Goal: Task Accomplishment & Management: Complete application form

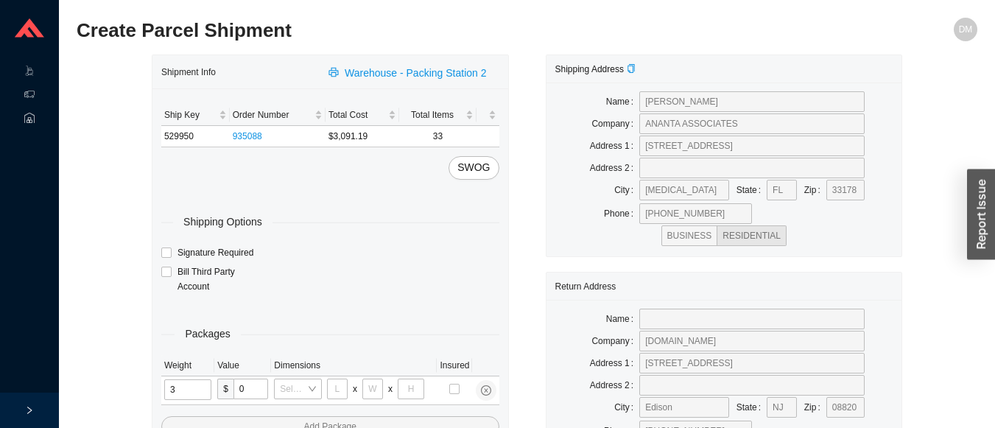
type input "31"
type input "24"
type input "16"
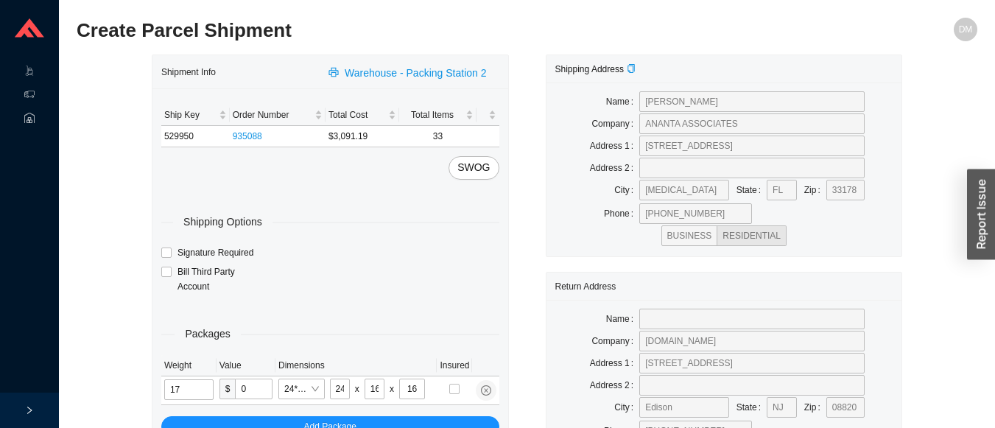
type input "17"
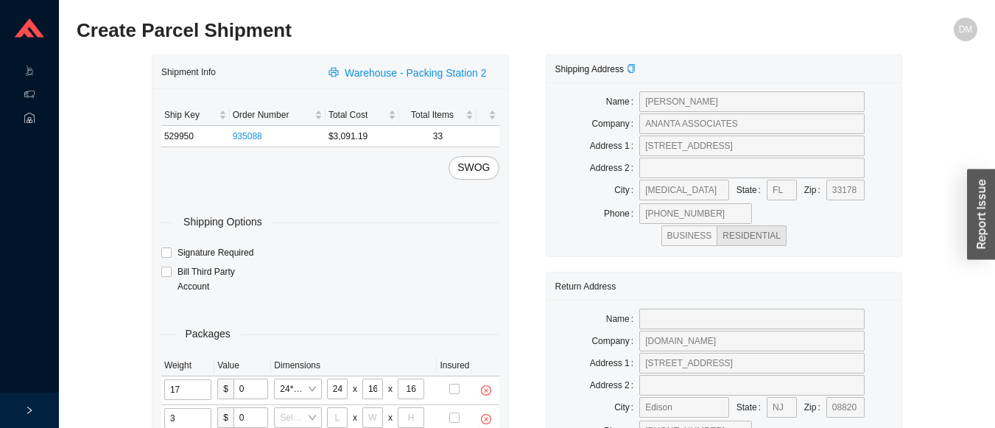
type input "35"
type input "30"
type input "15"
type input "22"
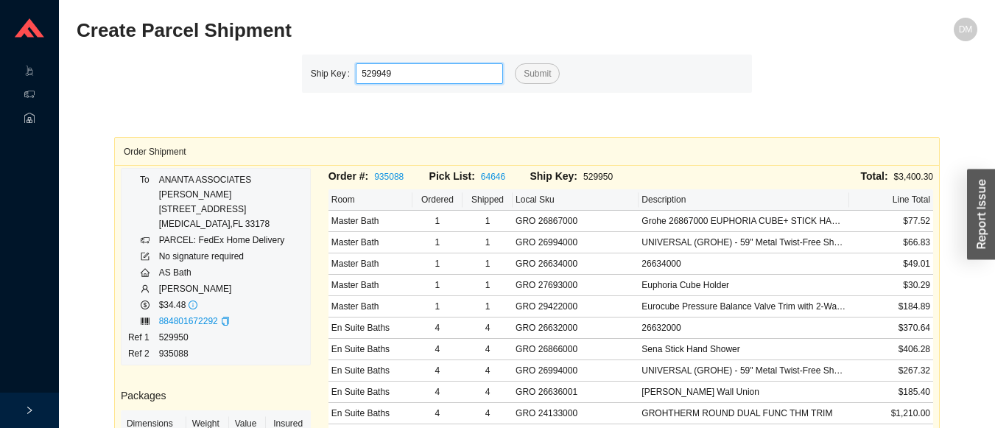
type input "529949"
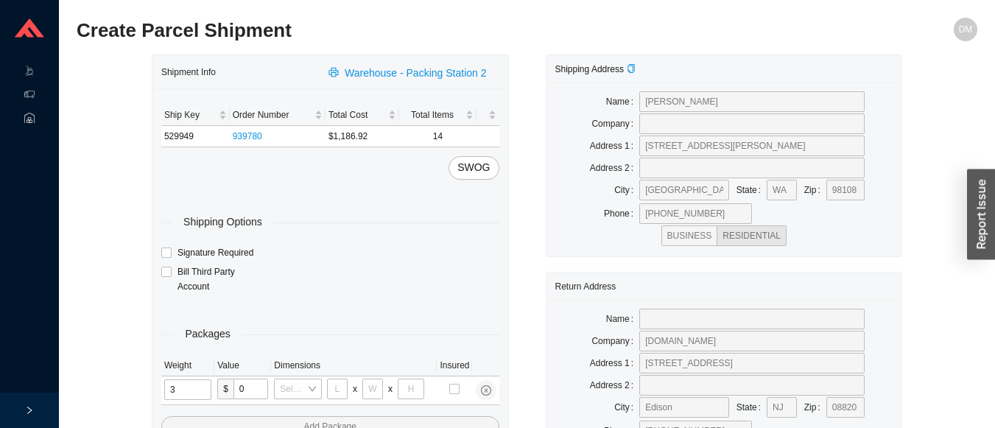
type input "31"
type input "24"
type input "16"
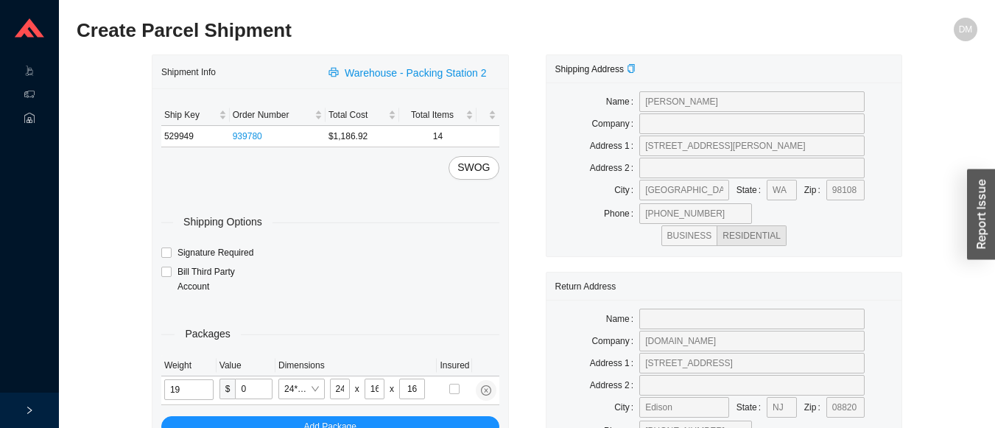
type input "19"
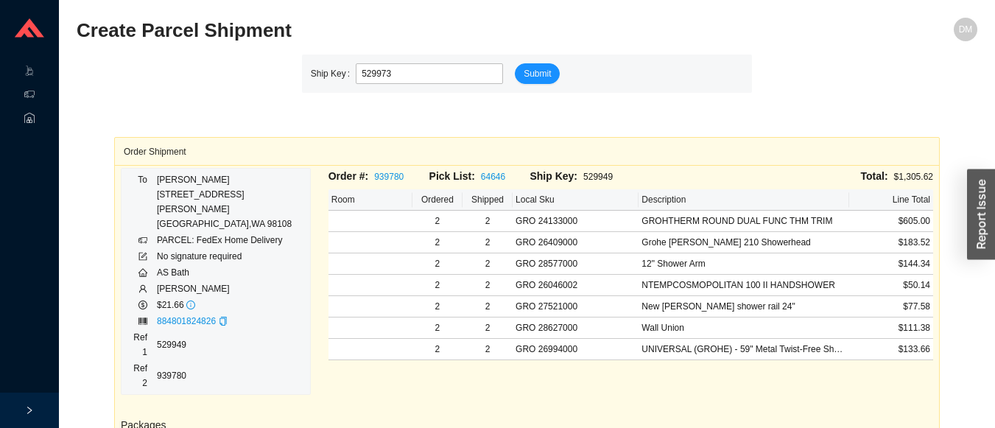
type input "529973"
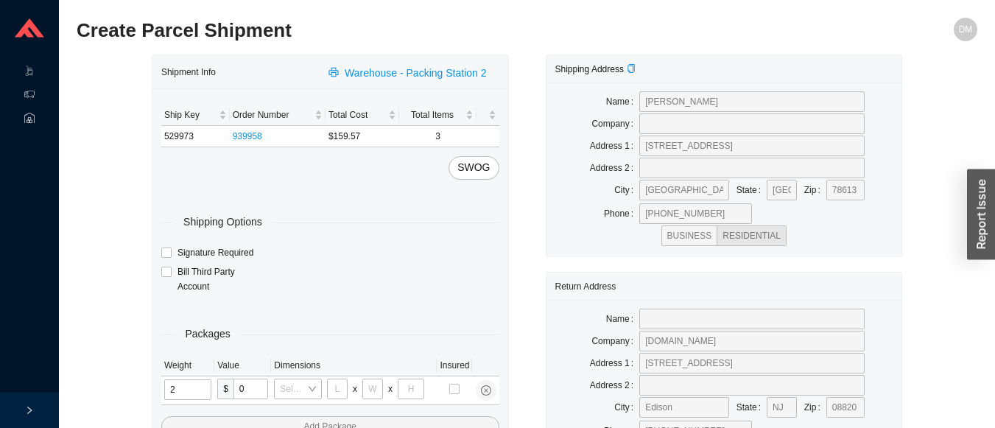
type input "21"
type input "18"
type input "12"
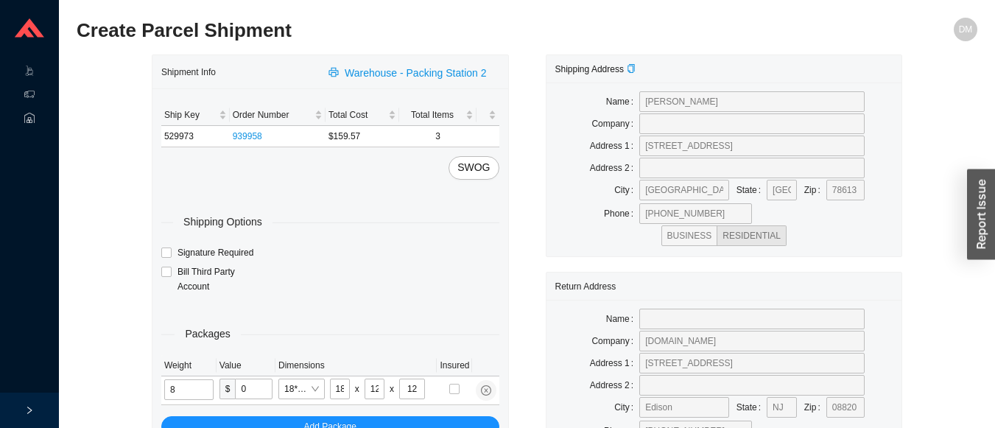
type input "8"
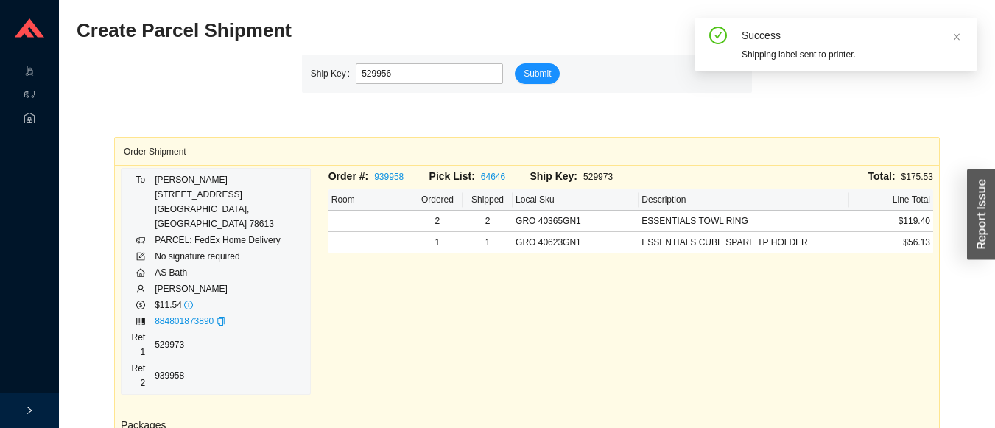
type input "529956"
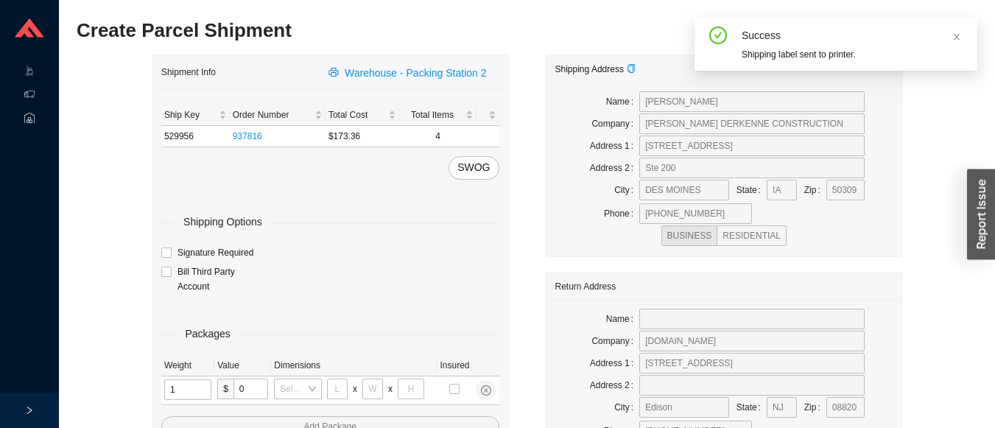
type input "15"
type input "8"
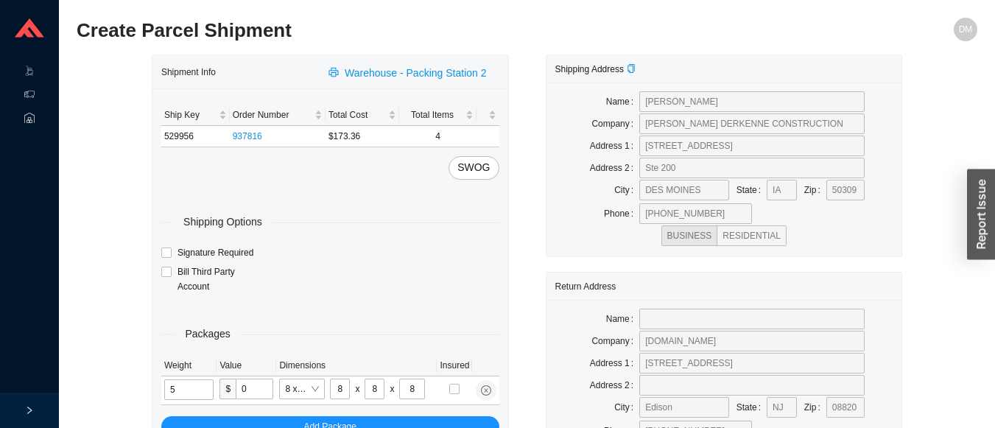
type input "5"
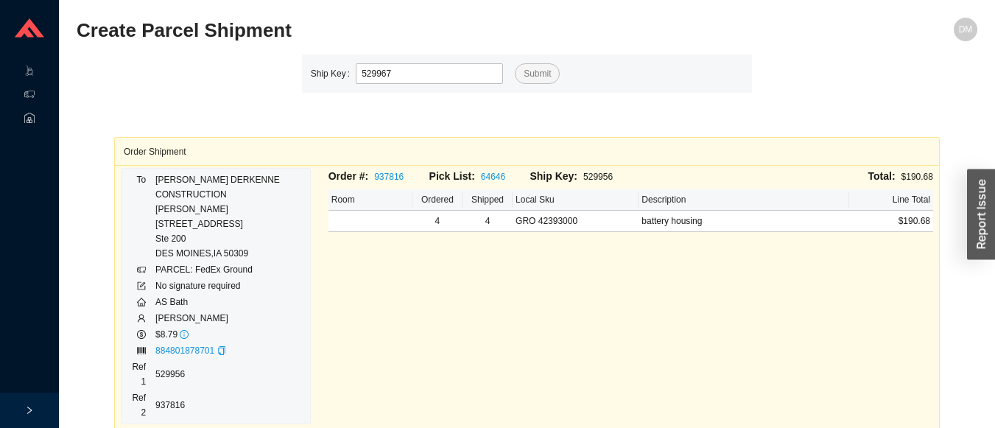
type input "529967"
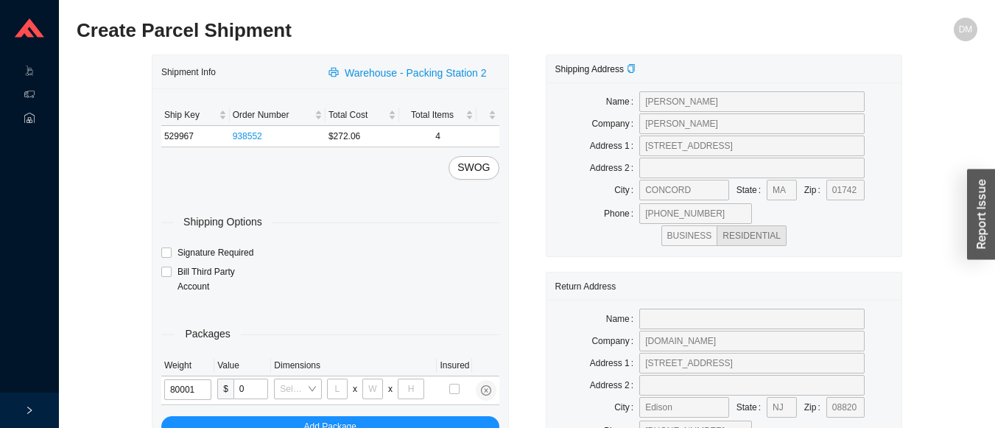
type input "8"
type input "18"
type input "5"
type input "36"
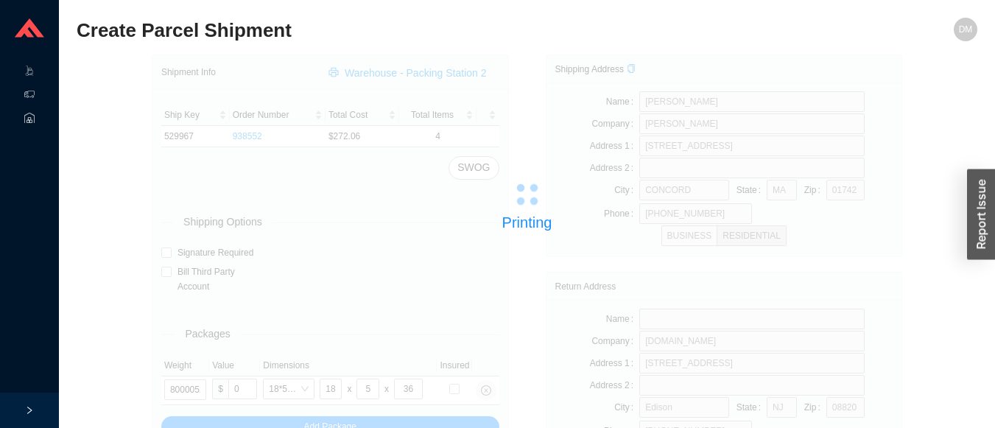
type input "529948"
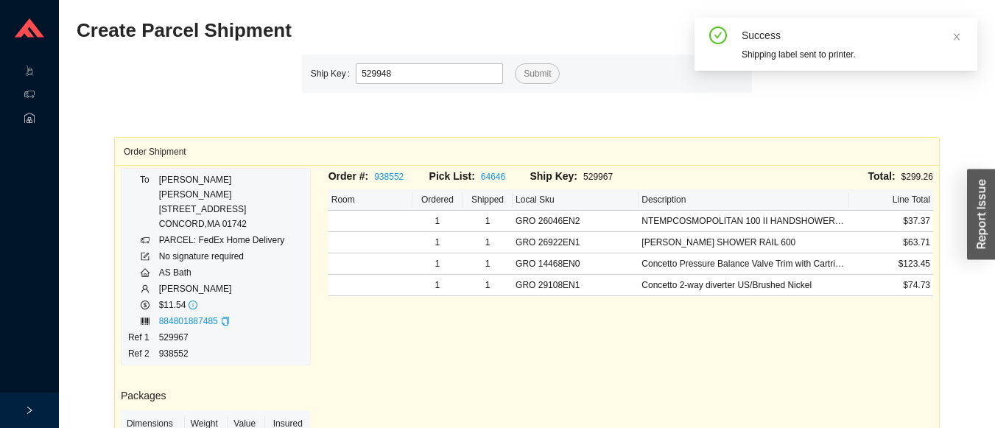
type input "529948"
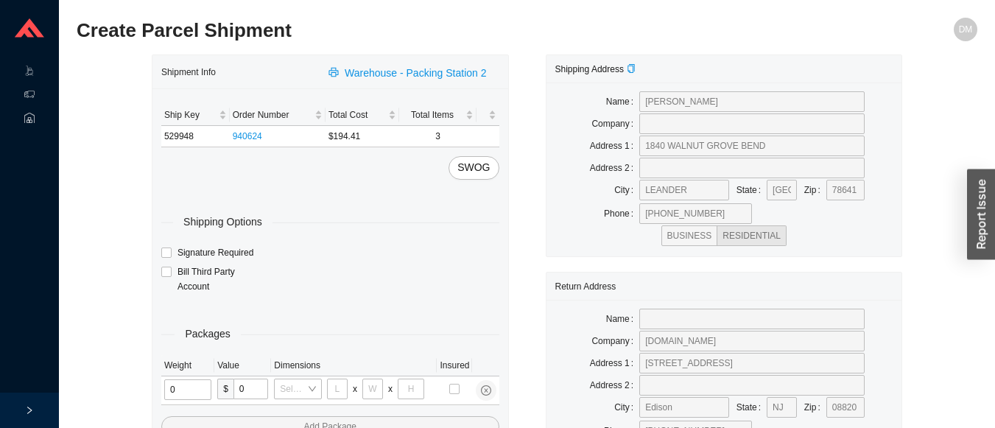
type input "1"
type input "18"
type input "5"
type input "36"
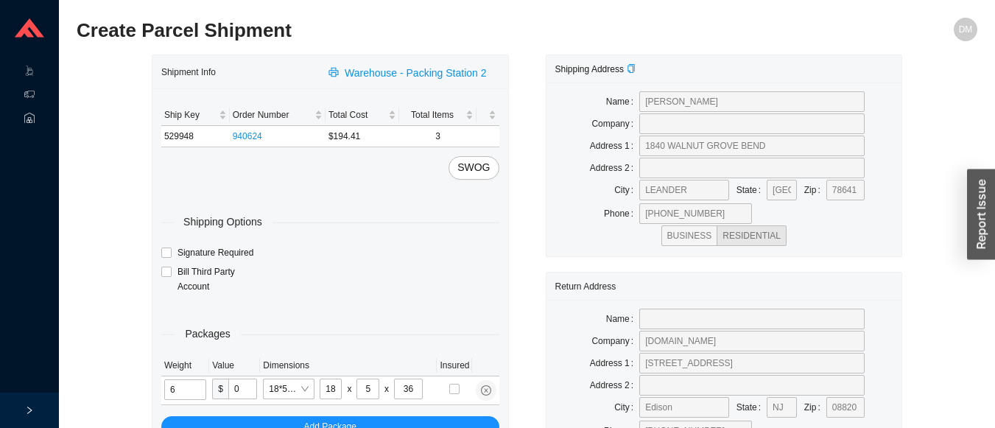
type input "6"
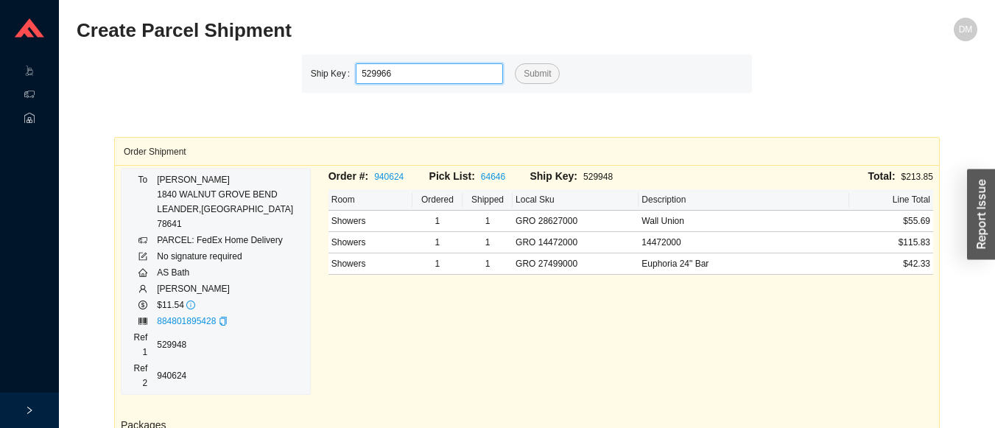
type input "529966"
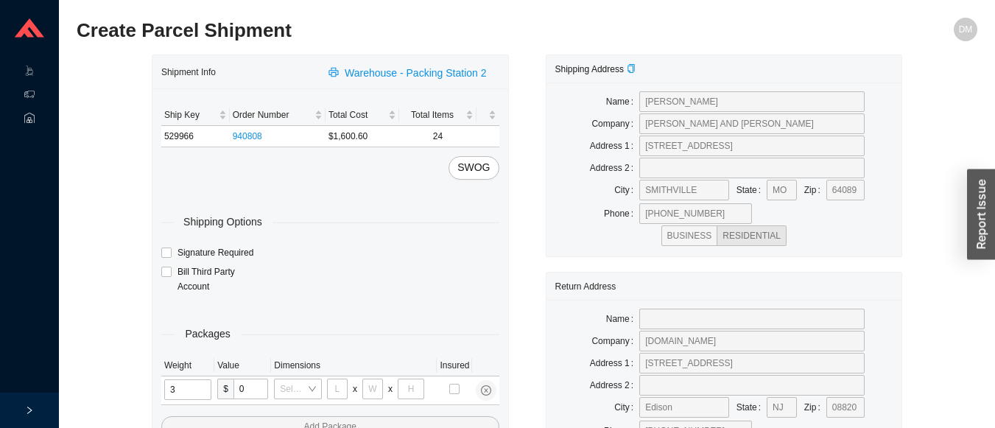
type input "35"
type input "30"
type input "15"
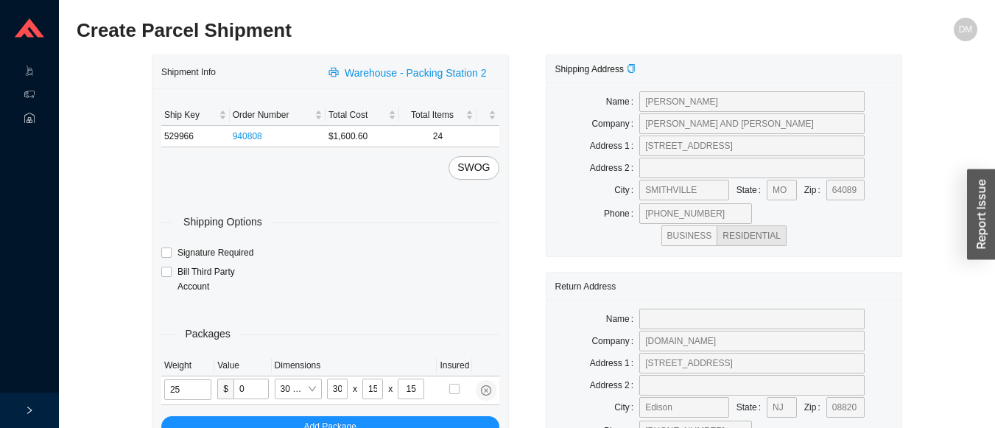
type input "25"
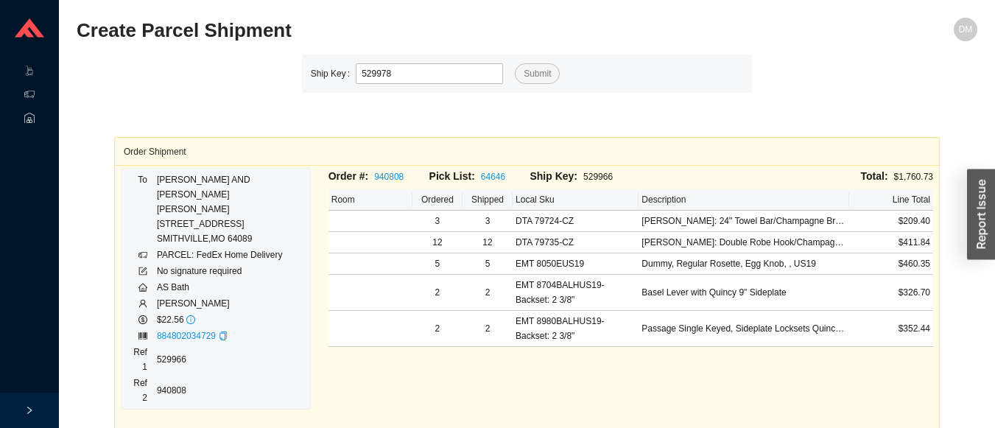
type input "529978"
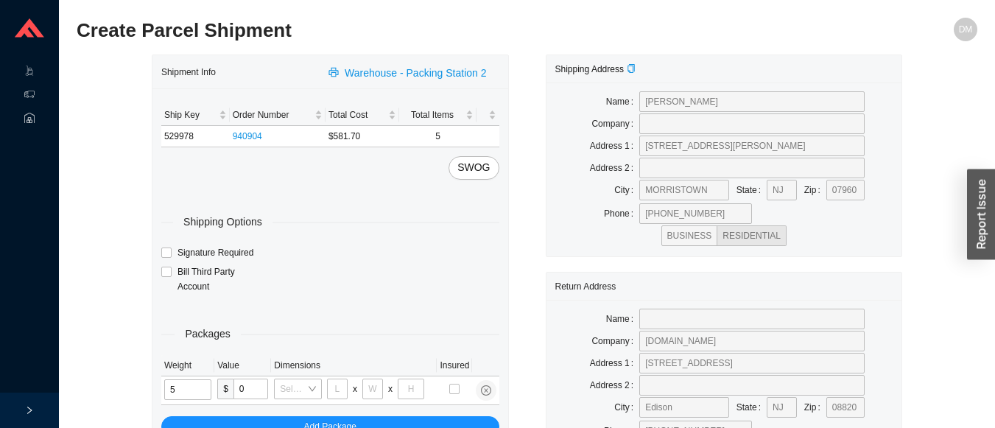
type input "5"
type input "10"
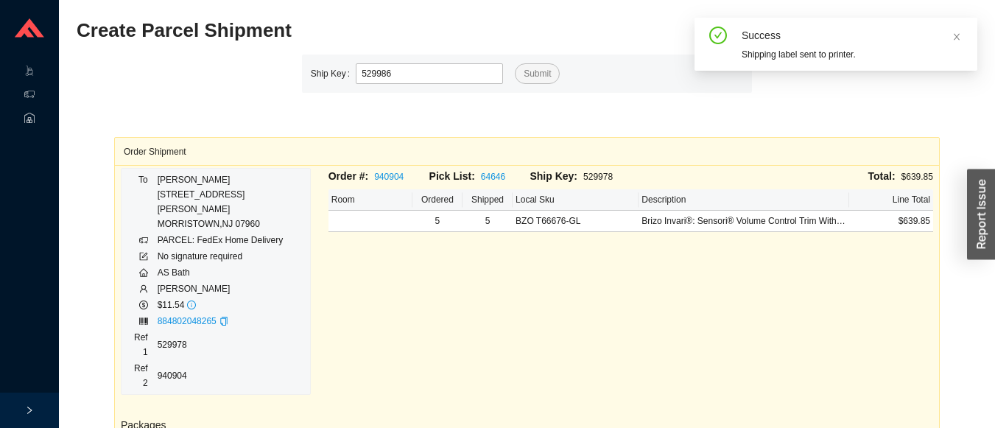
type input "529986"
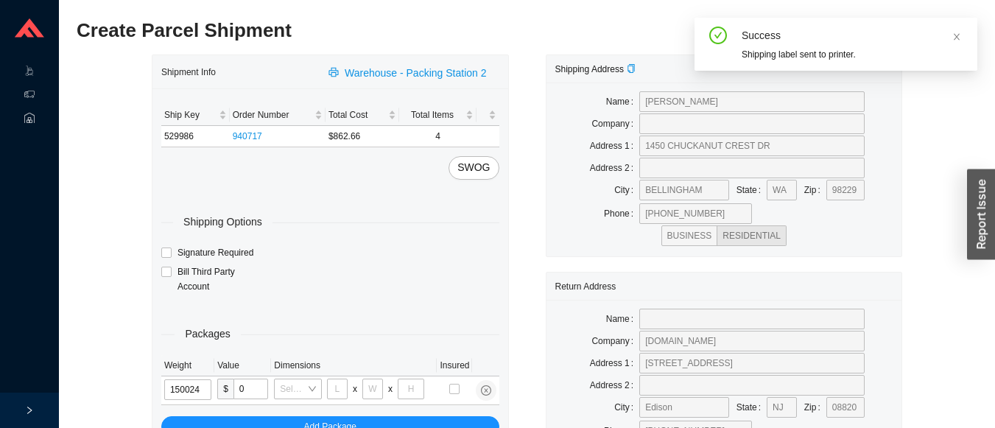
type input "15"
type input "28"
type input "19"
type input "6"
type input "15"
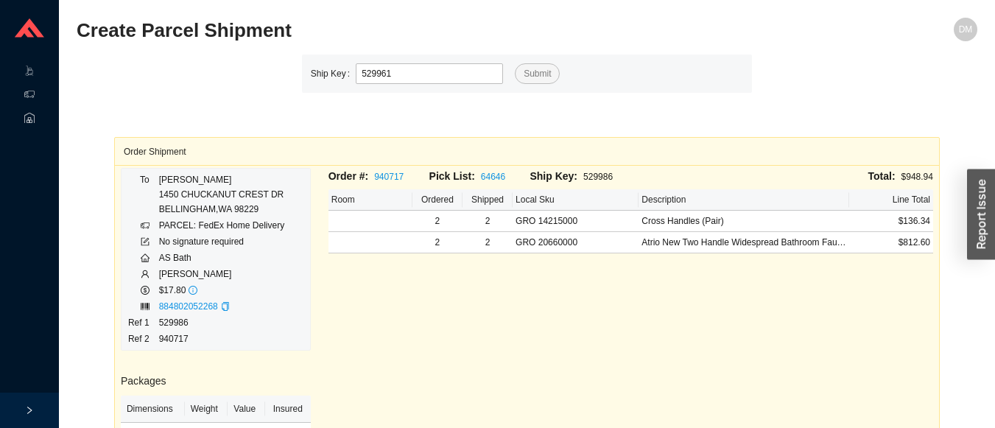
type input "529961"
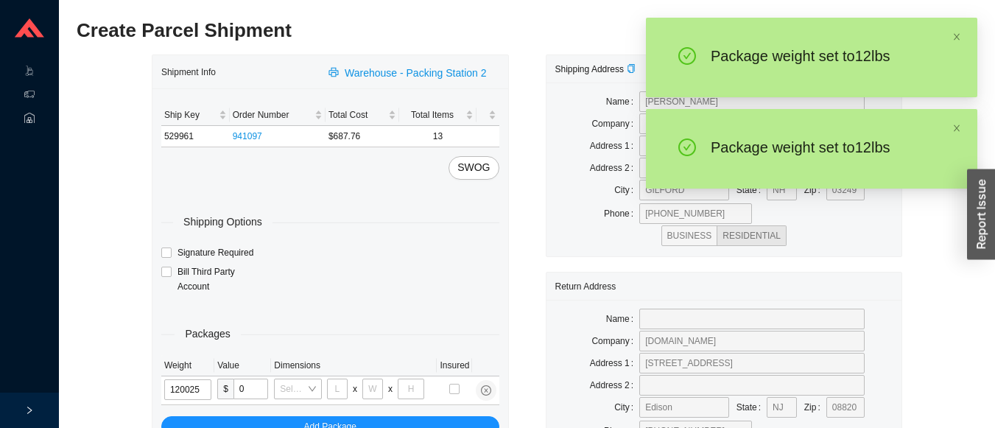
type input "12"
type input "28"
type input "16"
type input "7"
type input "12"
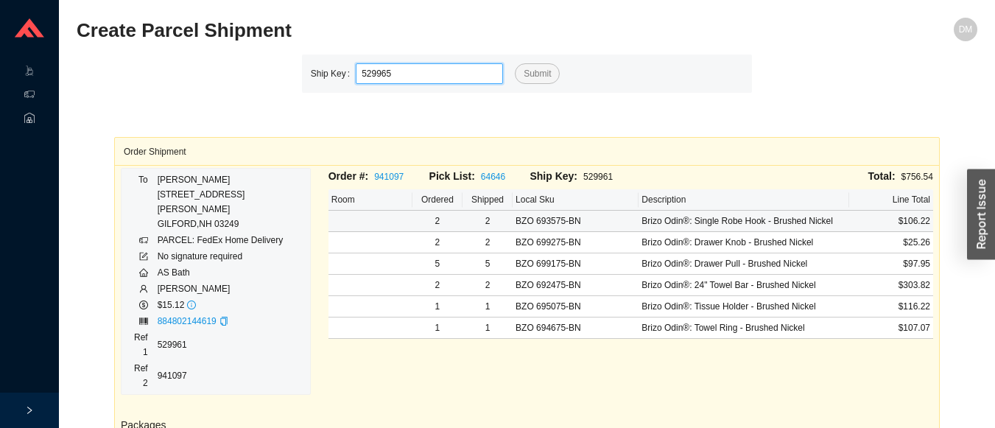
type input "529965"
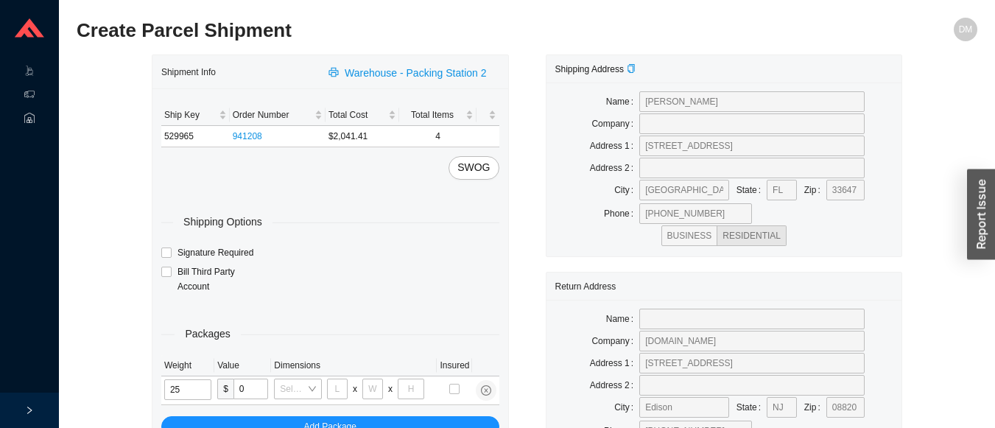
type input "25"
click at [339, 394] on input "tel" at bounding box center [337, 389] width 21 height 21
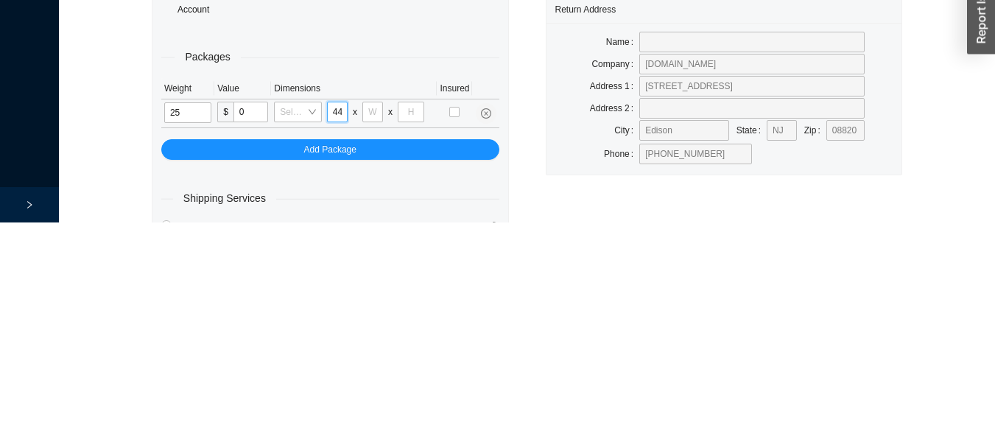
scroll to position [0, 1]
type input "44"
click at [376, 317] on input "tel" at bounding box center [372, 317] width 21 height 21
type input "15"
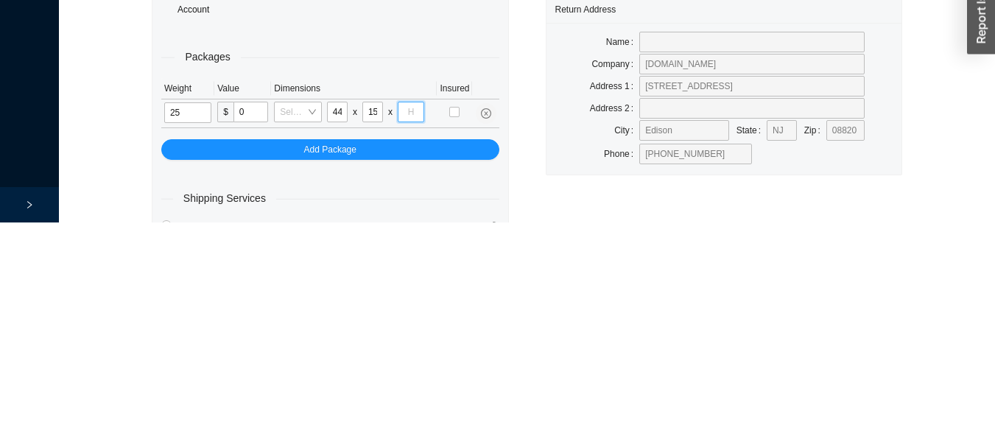
click at [413, 315] on input "tel" at bounding box center [411, 317] width 27 height 21
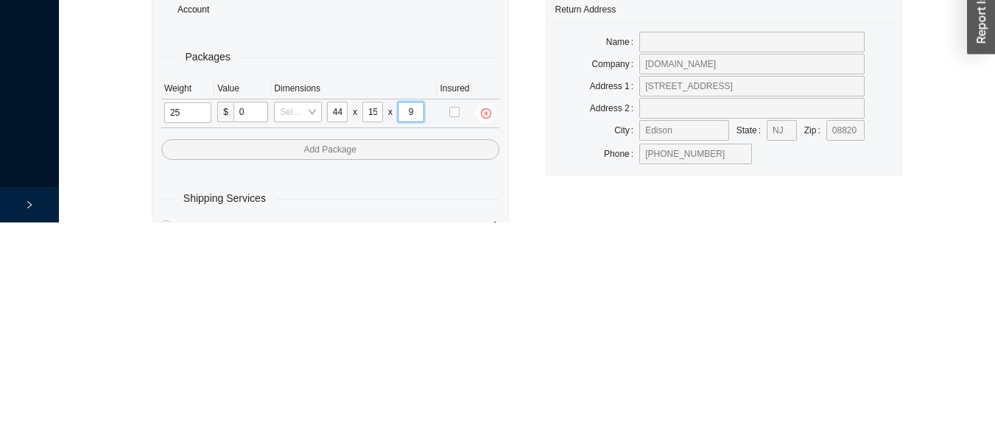
type input "9"
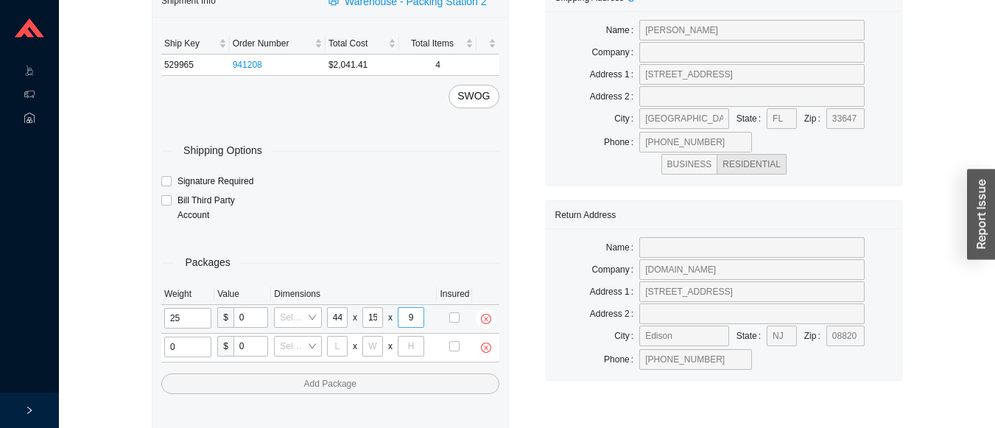
type input "1"
type input "18"
type input "5"
type input "36"
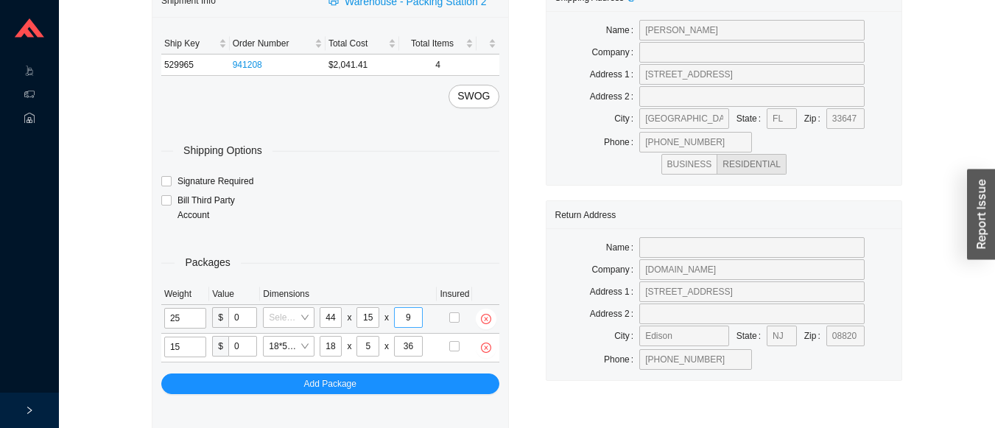
type input "15"
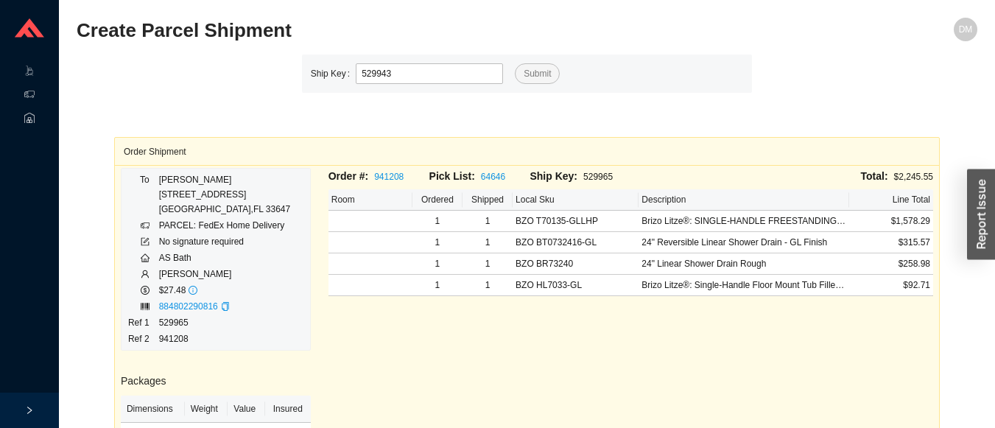
type input "529943"
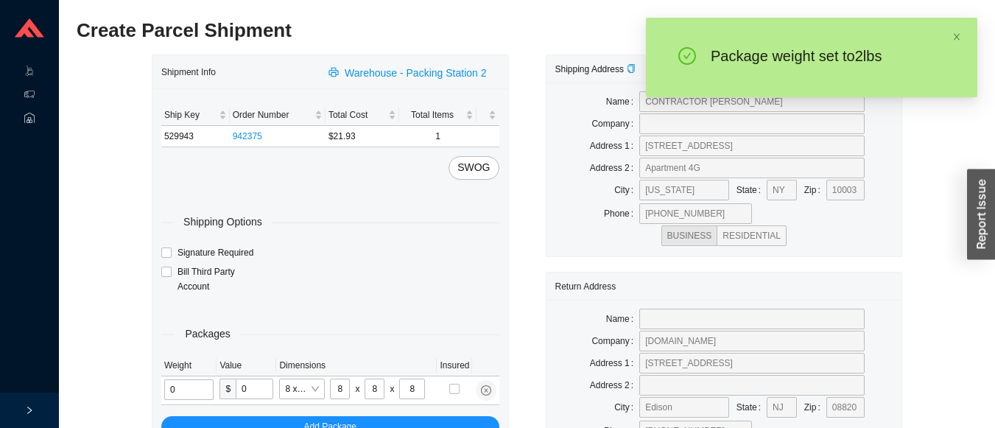
type input "2"
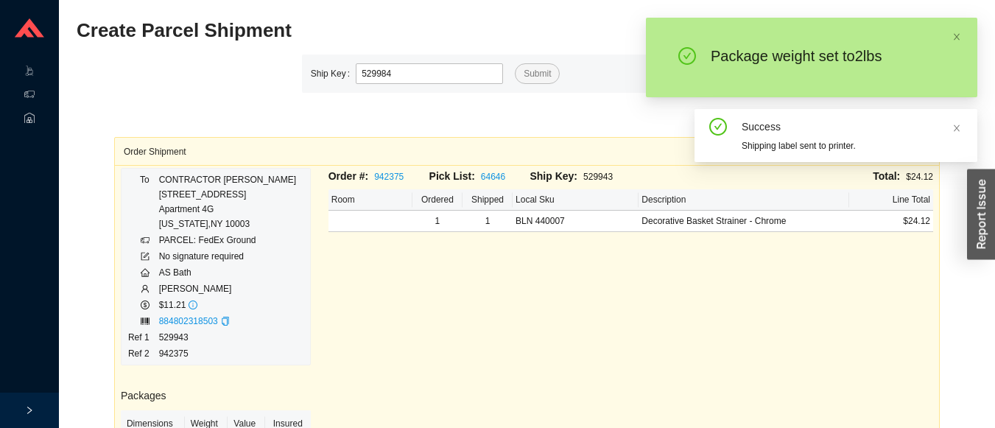
type input "529984"
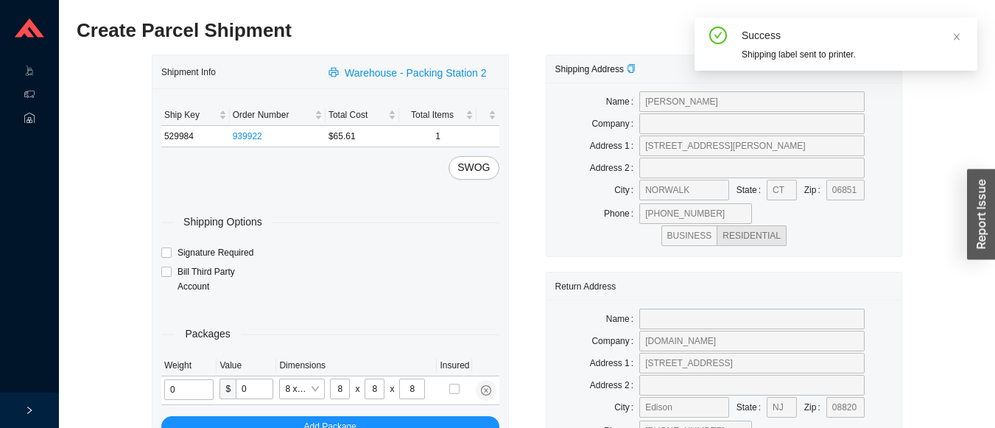
type input "2"
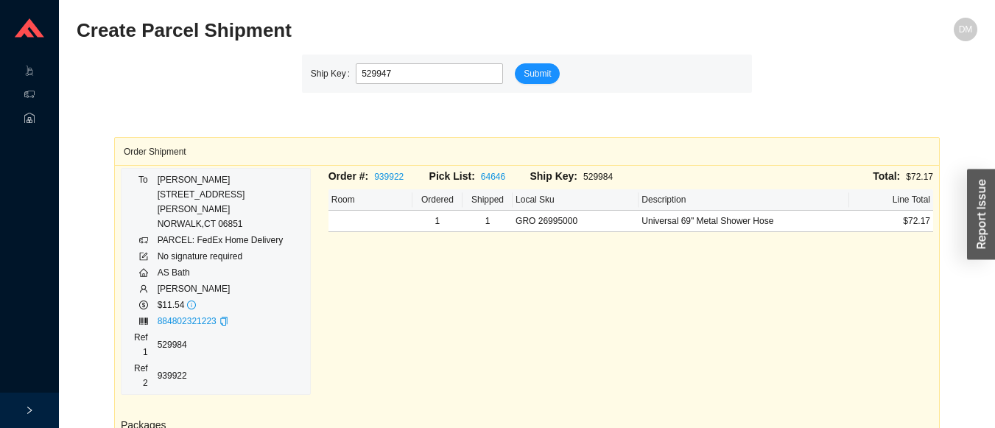
type input "529947"
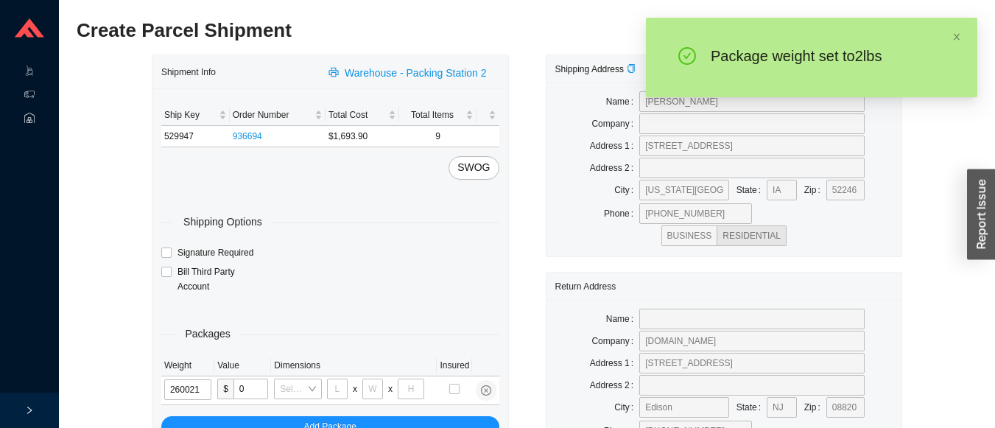
type input "26"
type input "18"
type input "12"
type input "26"
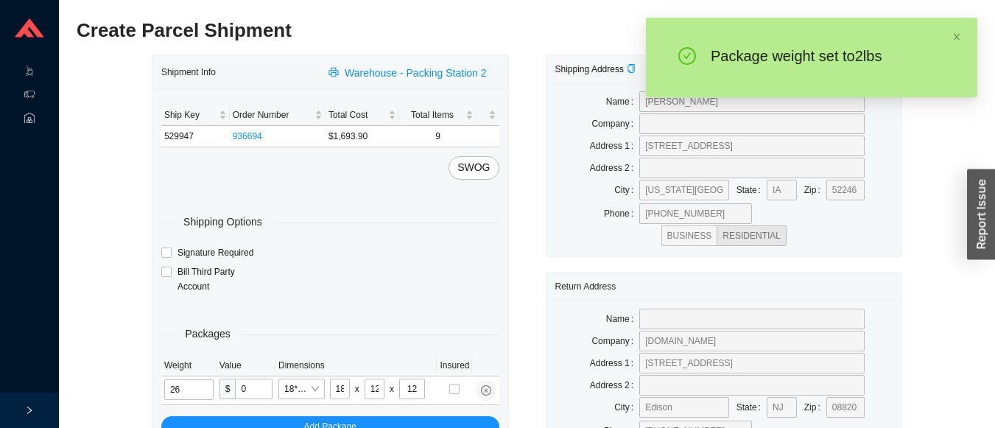
type input "8"
type input "42"
type input "26"
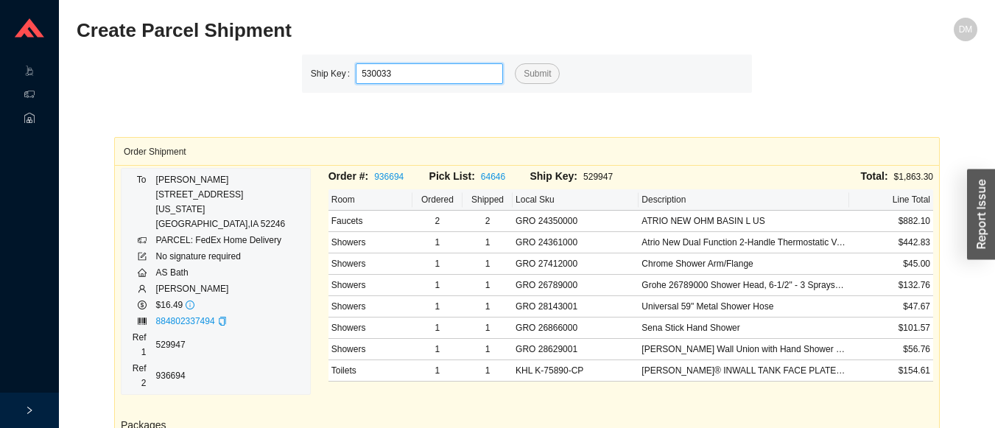
type input "530033"
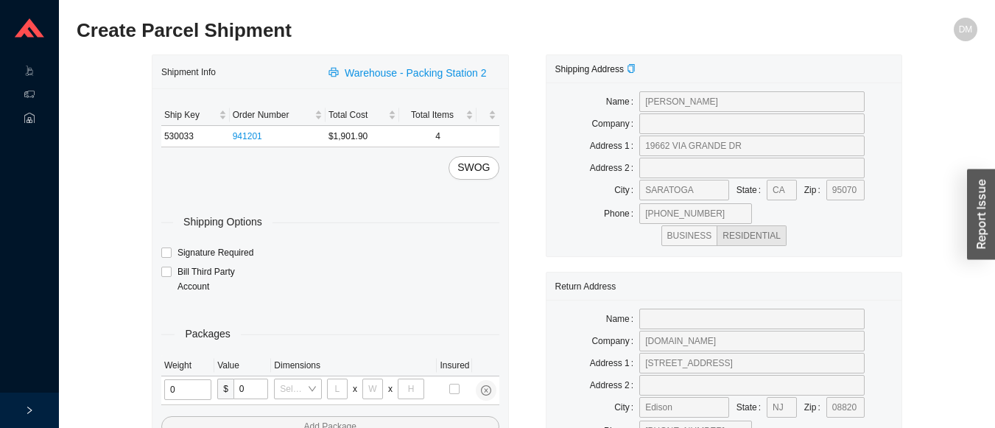
type input "1"
type input "18"
type input "5"
type input "36"
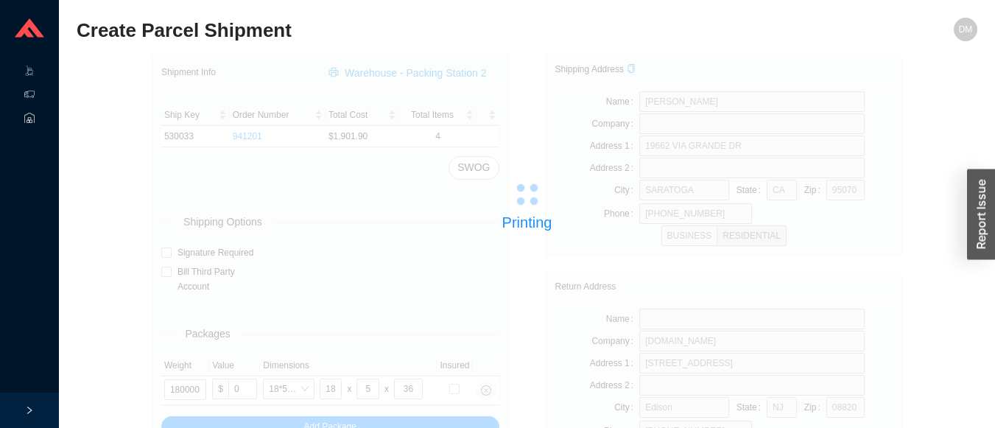
type input "530044"
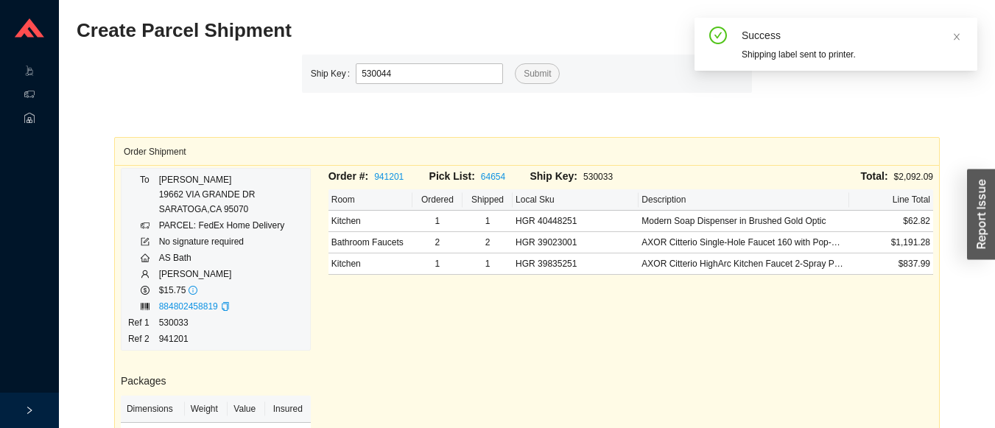
type input "530044"
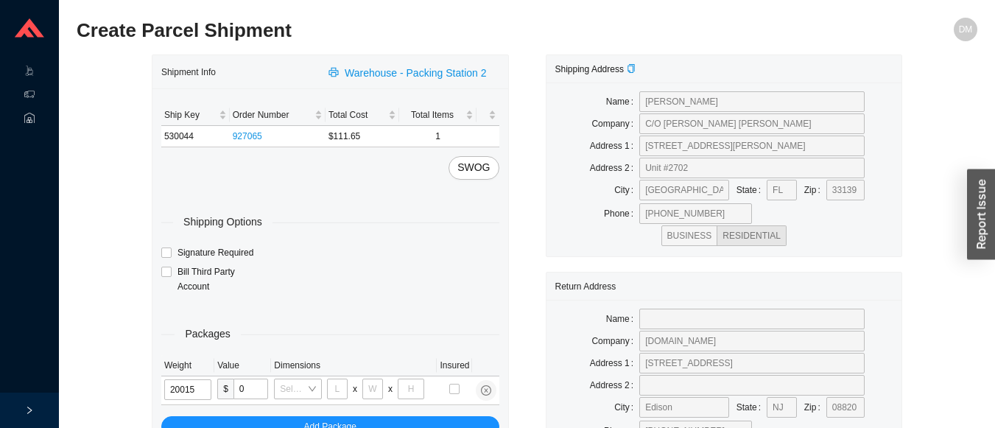
type input "2"
type input "8"
type input "2"
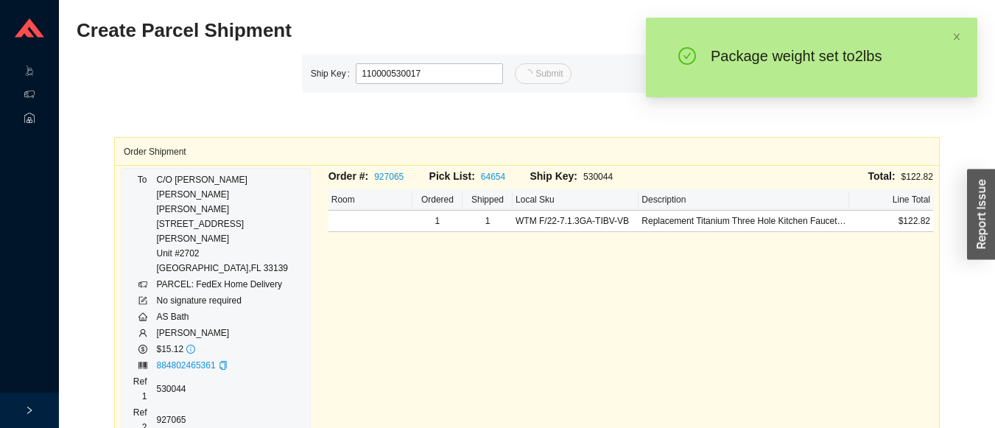
type input "530017"
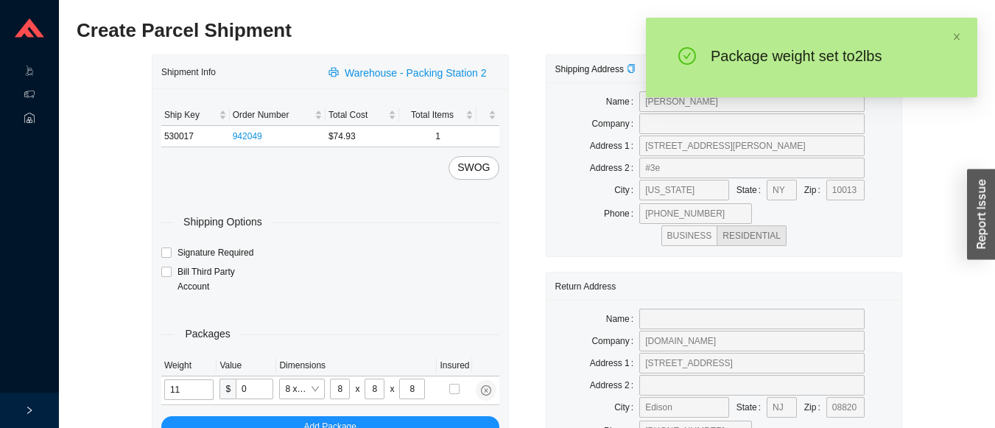
type input "2"
type input "14"
type input "7"
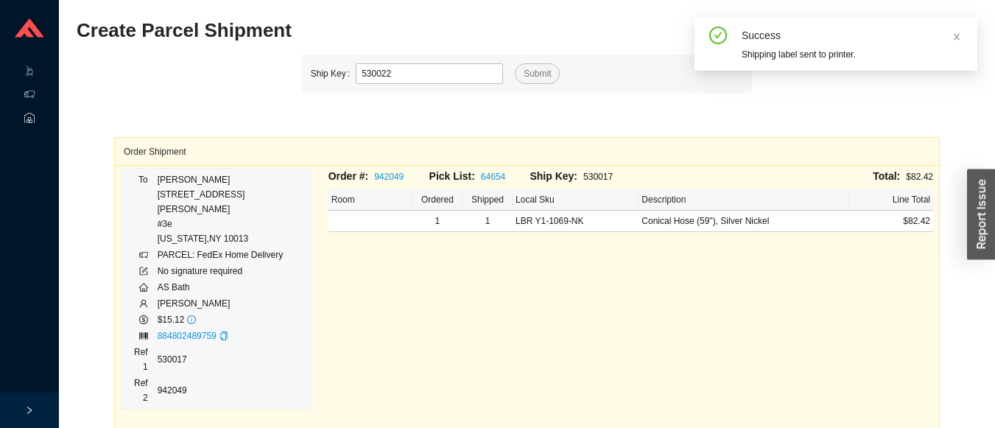
type input "530022"
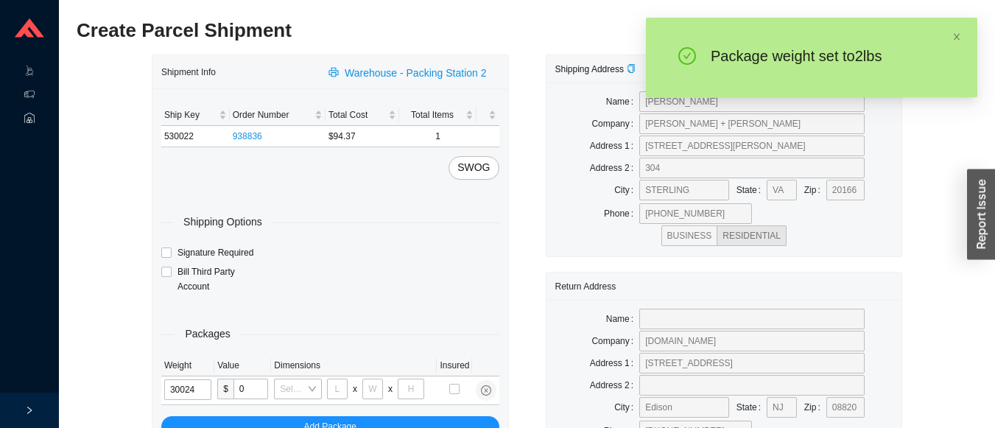
type input "3"
type input "28"
type input "19"
type input "6"
type input "3"
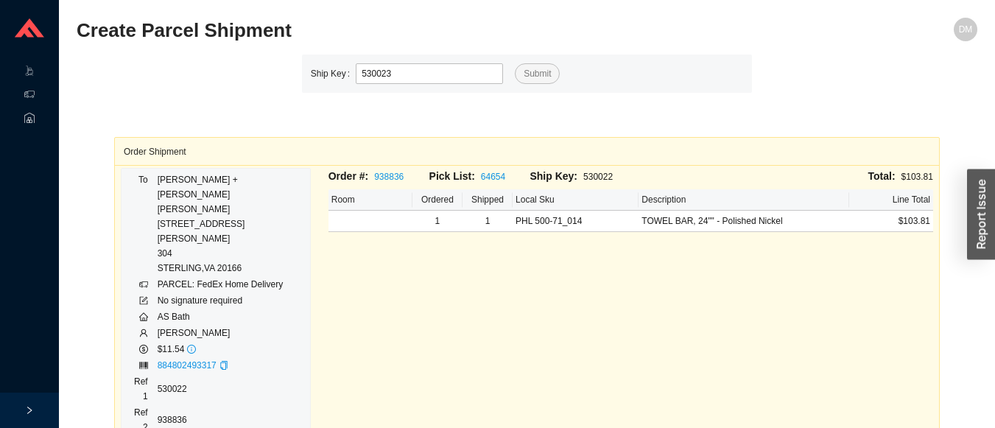
type input "530023"
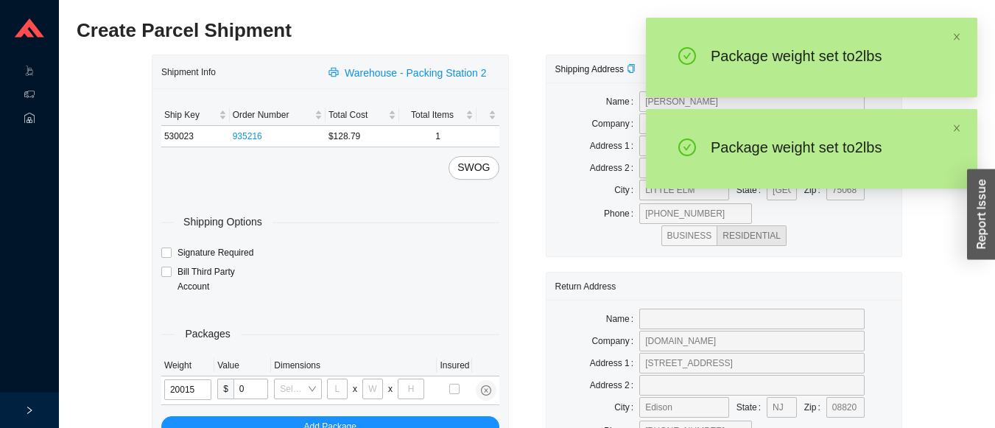
type input "2"
type input "8"
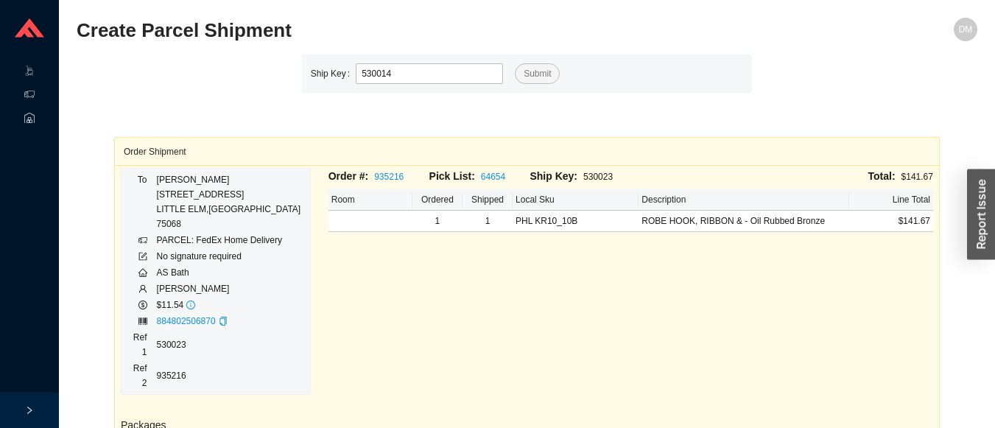
type input "530014"
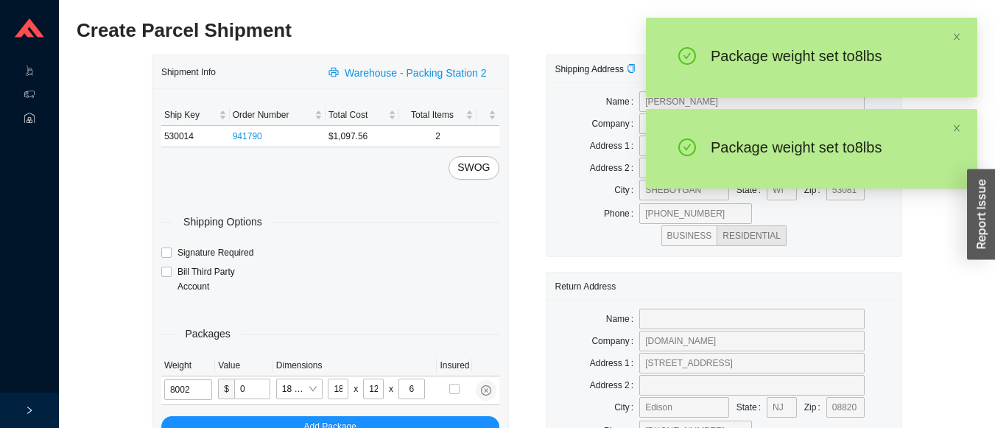
type input "8"
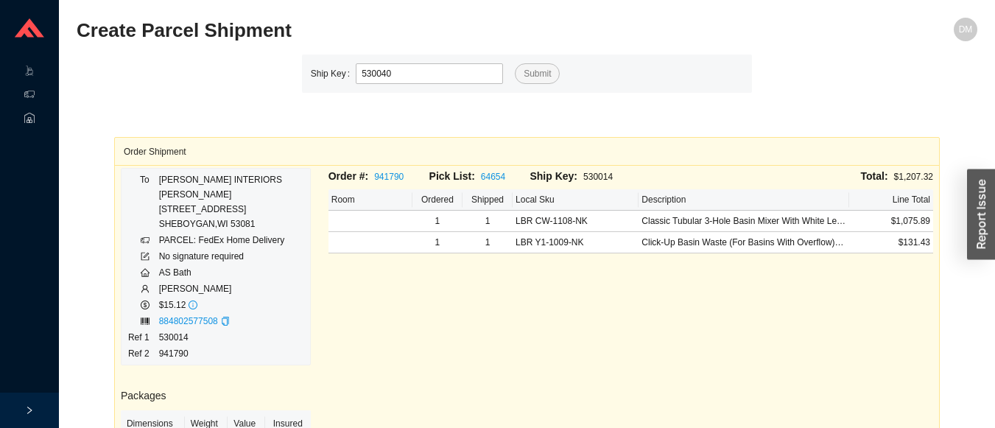
type input "530040"
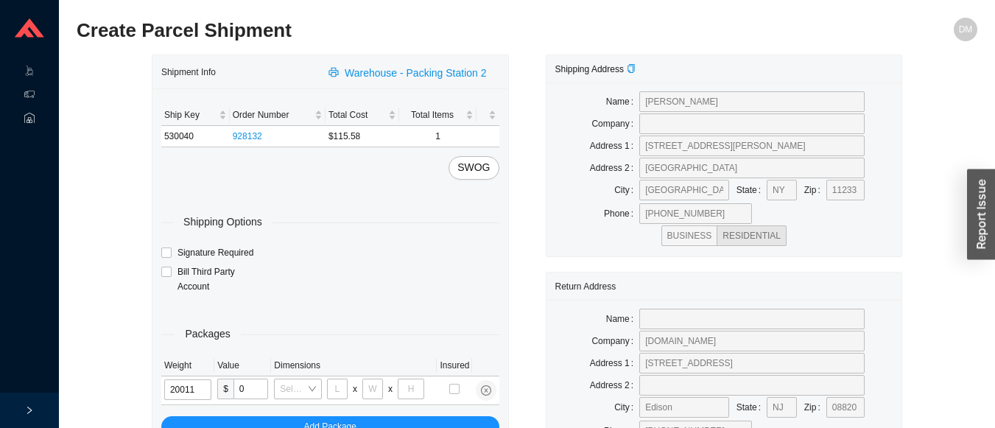
type input "2"
type input "14"
type input "7"
type input "2"
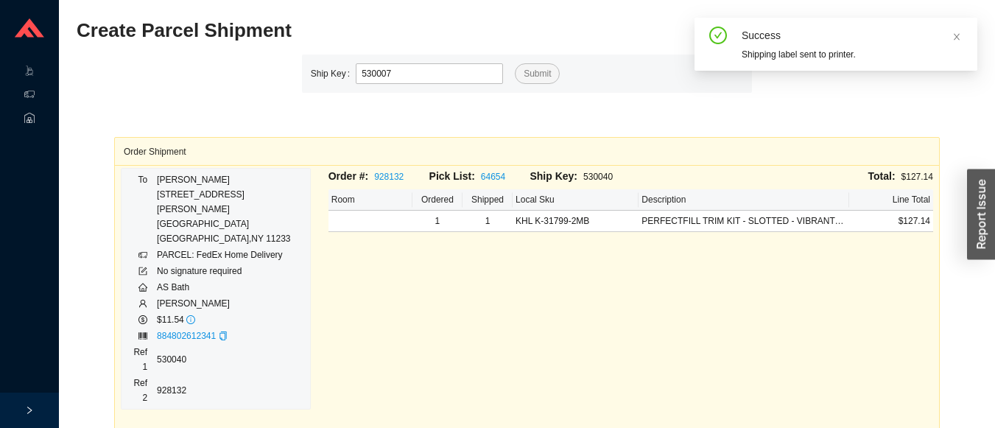
type input "530007"
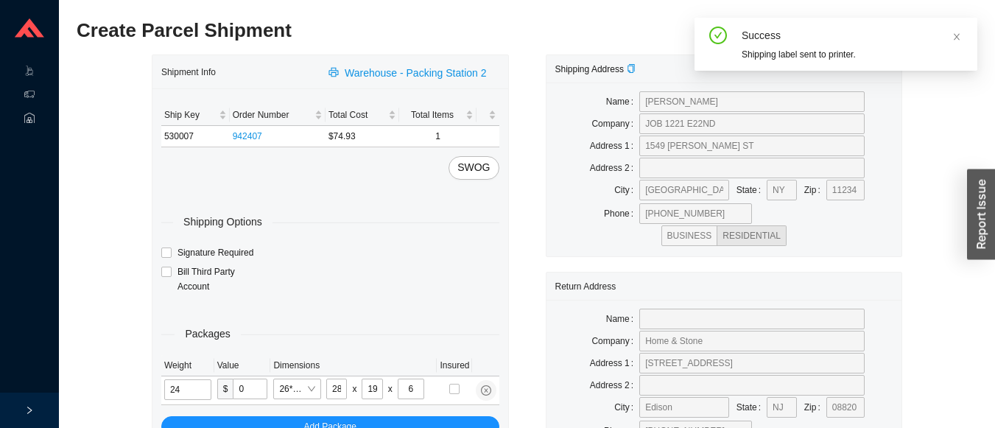
type input "7"
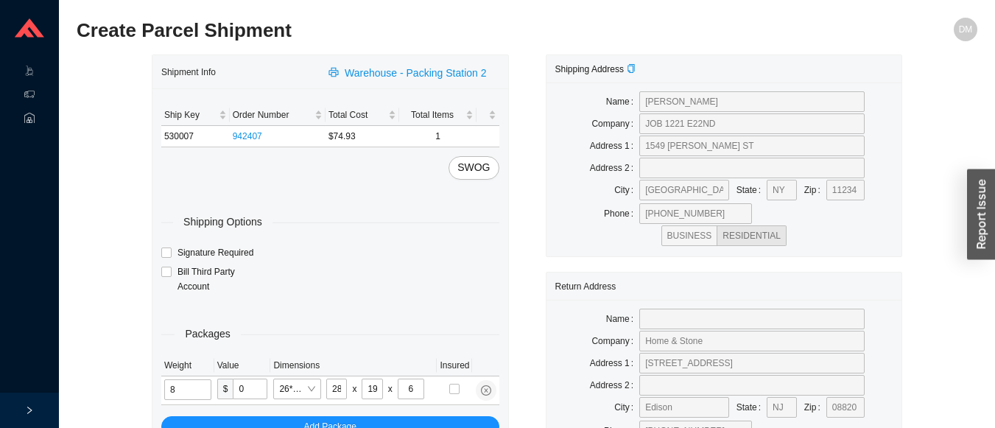
type input "8"
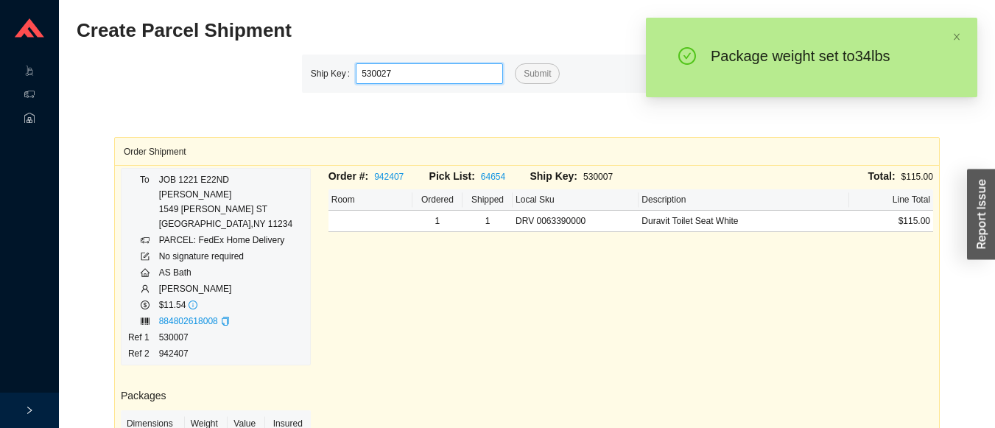
type input "530027"
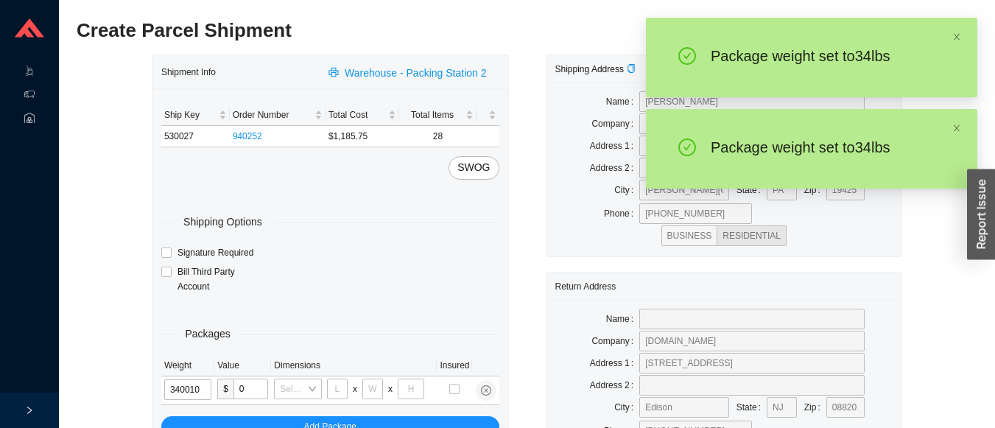
type input "34"
type input "30"
type input "24"
type input "12"
type input "34"
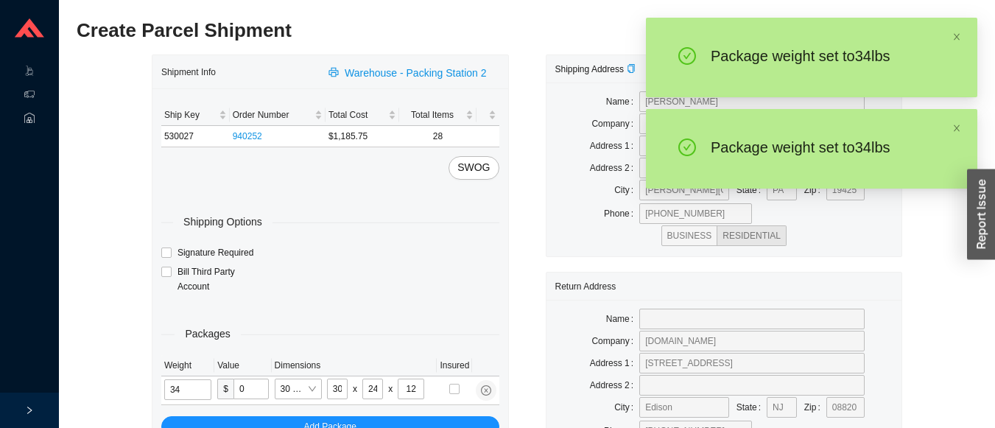
type input "18"
type input "12"
type input "6"
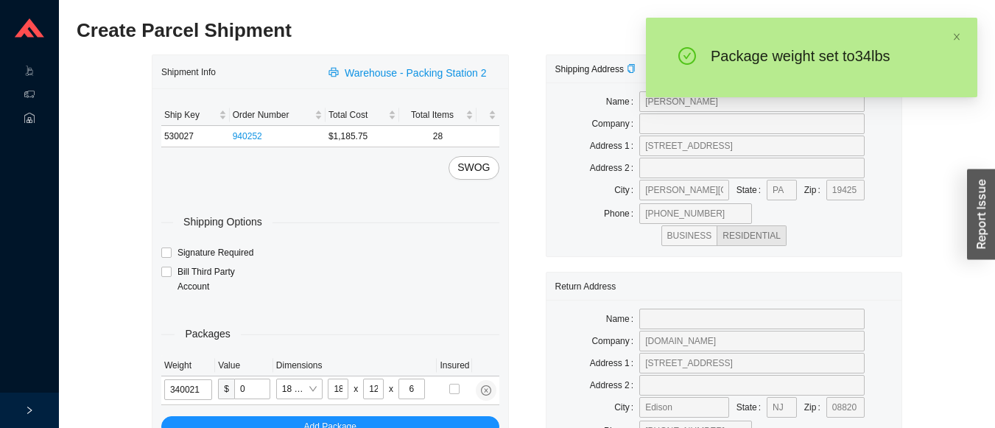
type input "34"
type input "12"
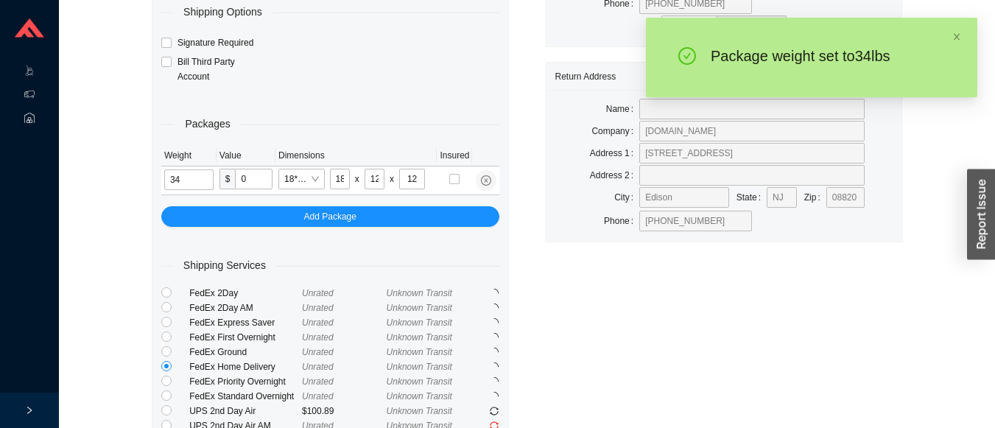
scroll to position [231, 0]
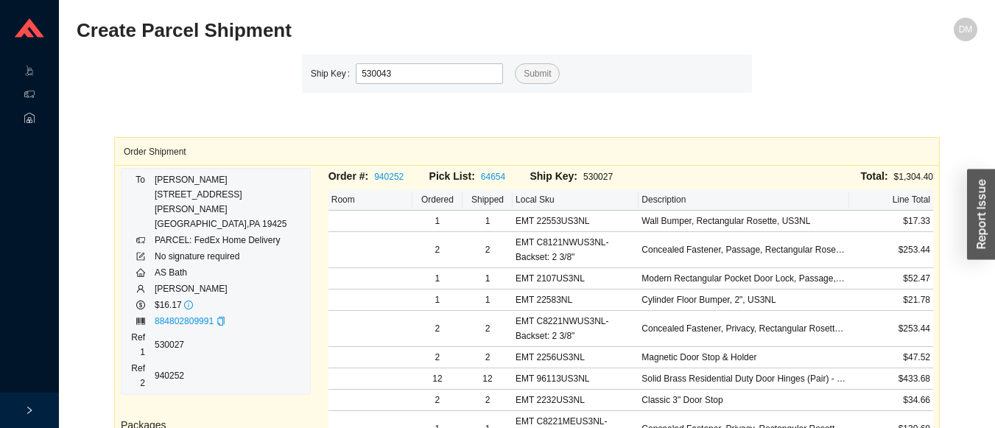
type input "530043"
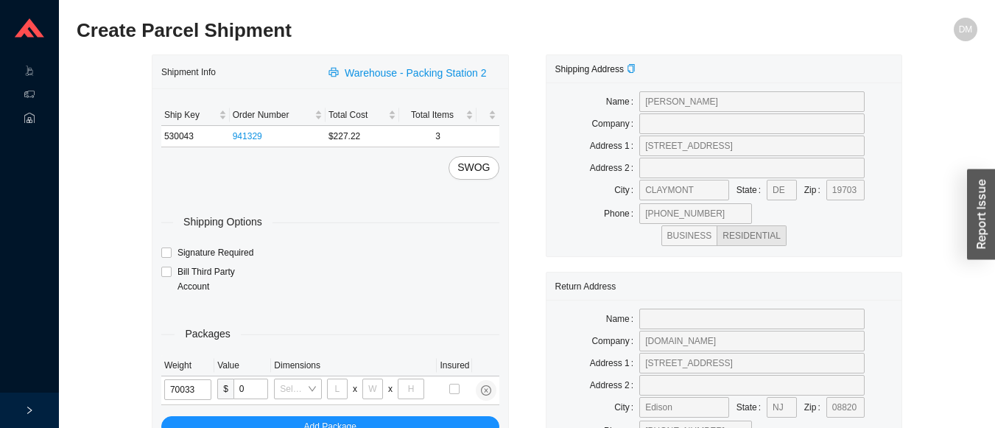
type input "7"
type input "24"
type input "14"
type input "4"
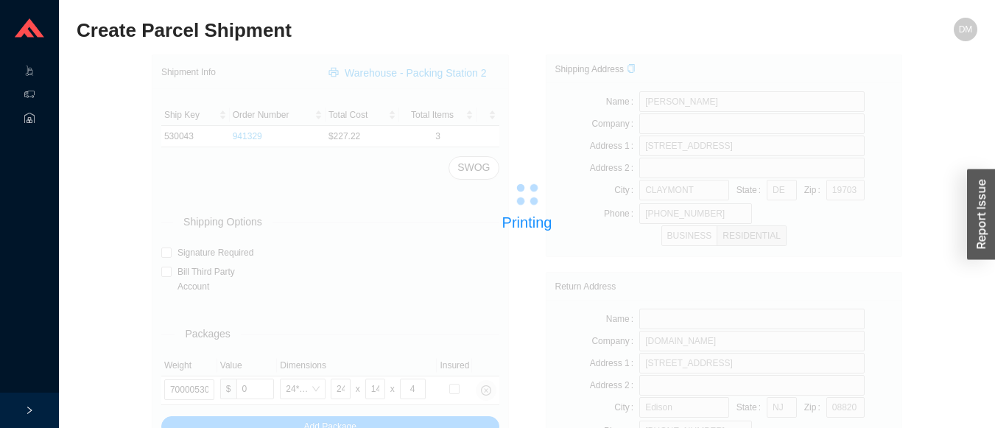
type input "530042"
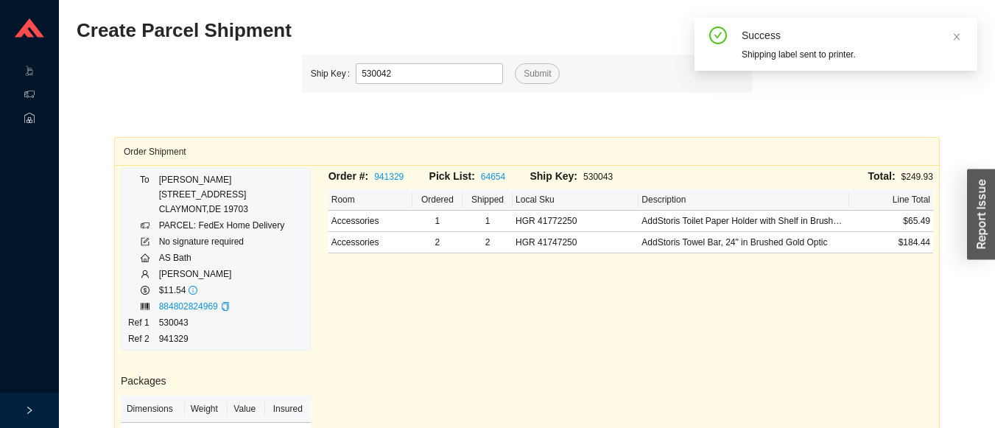
type input "530042"
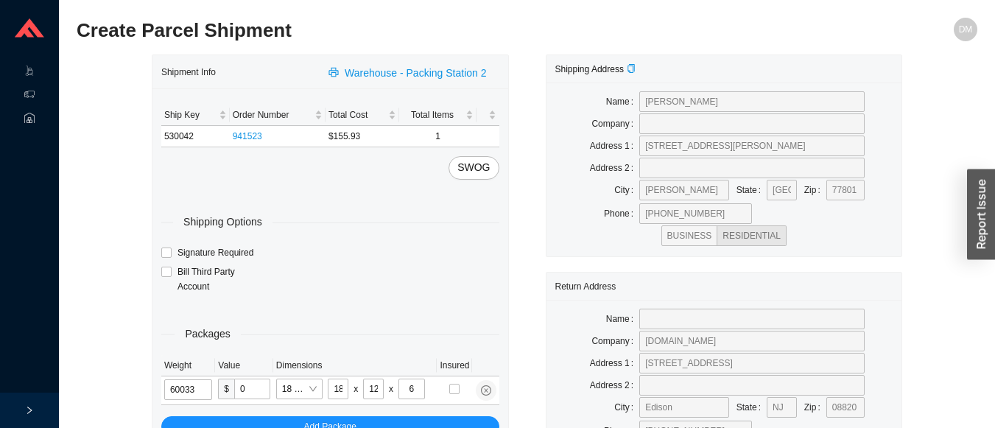
type input "6"
type input "24"
type input "14"
type input "4"
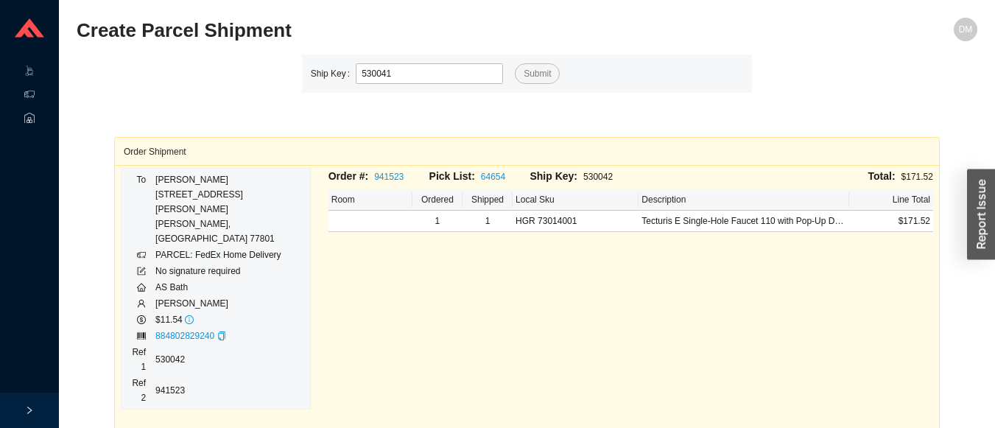
type input "530041"
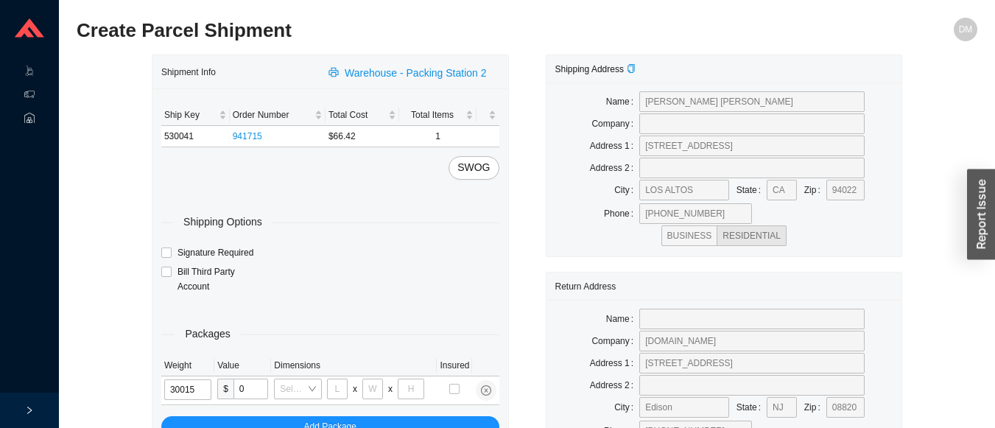
type input "3"
type input "8"
type input "3"
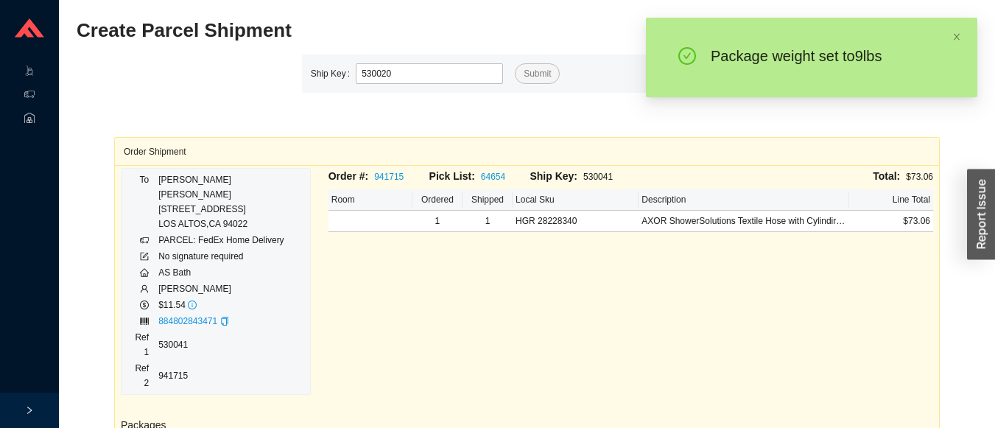
type input "530020"
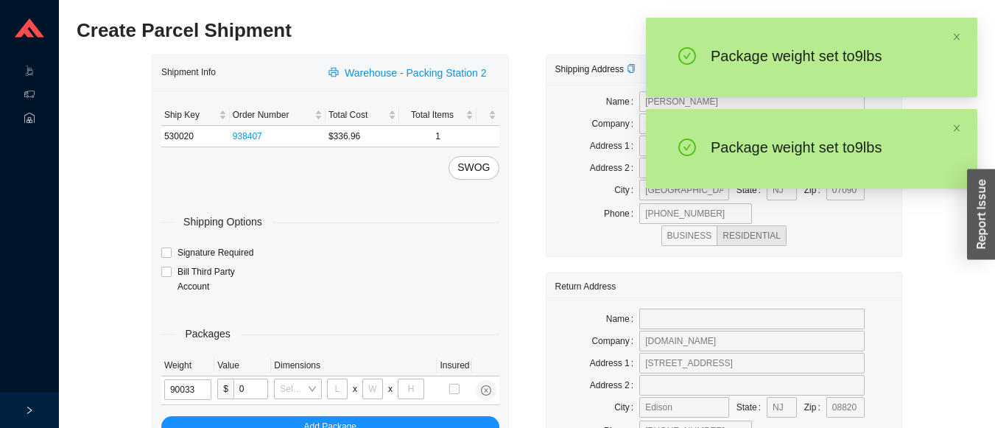
type input "9"
type input "24"
type input "14"
type input "4"
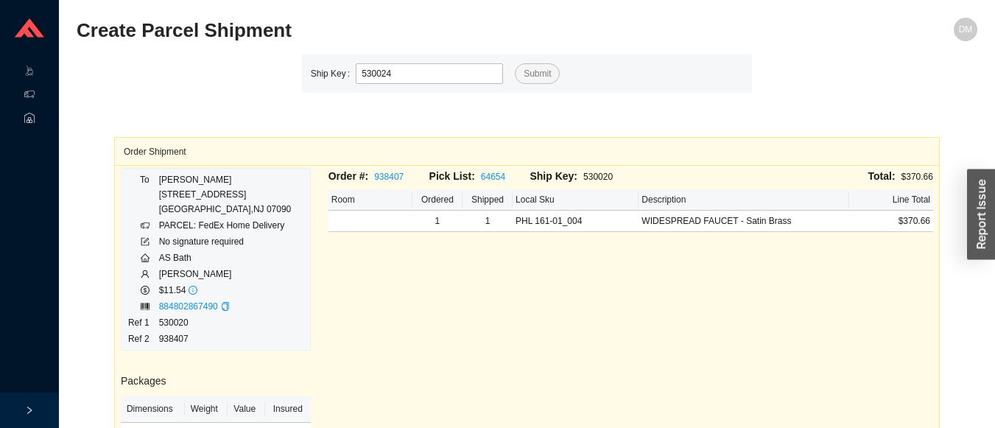
type input "530024"
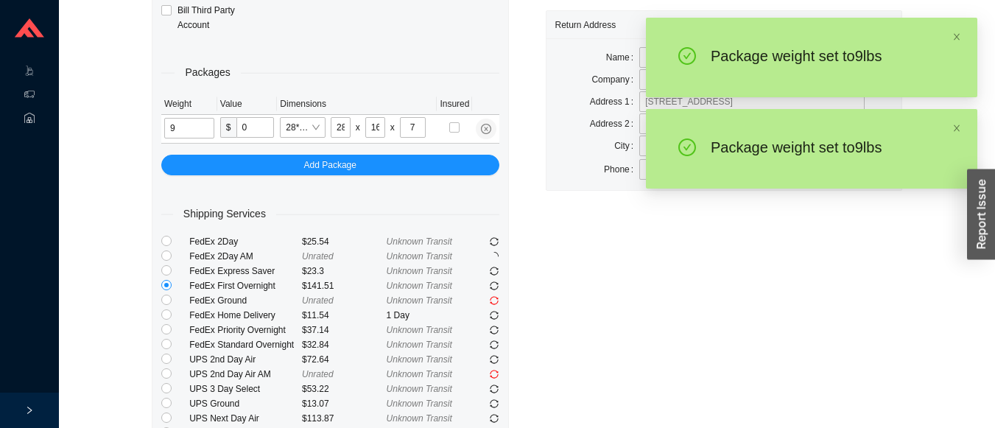
scroll to position [263, 0]
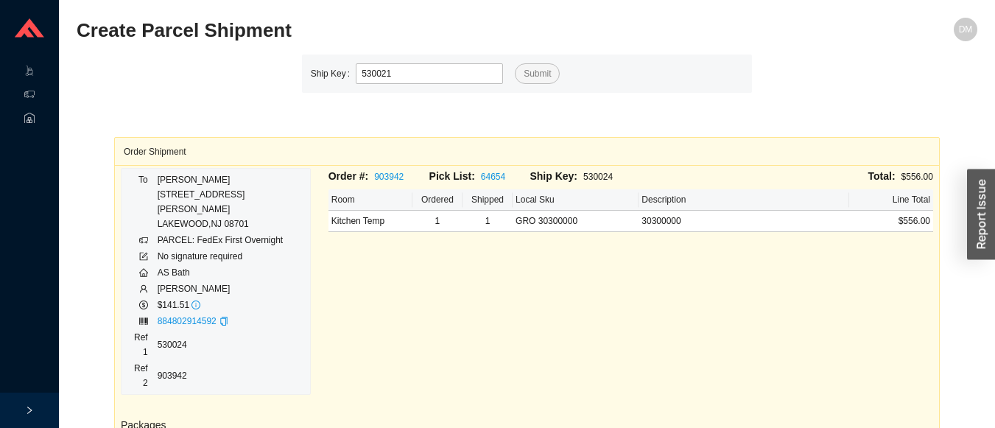
type input "530021"
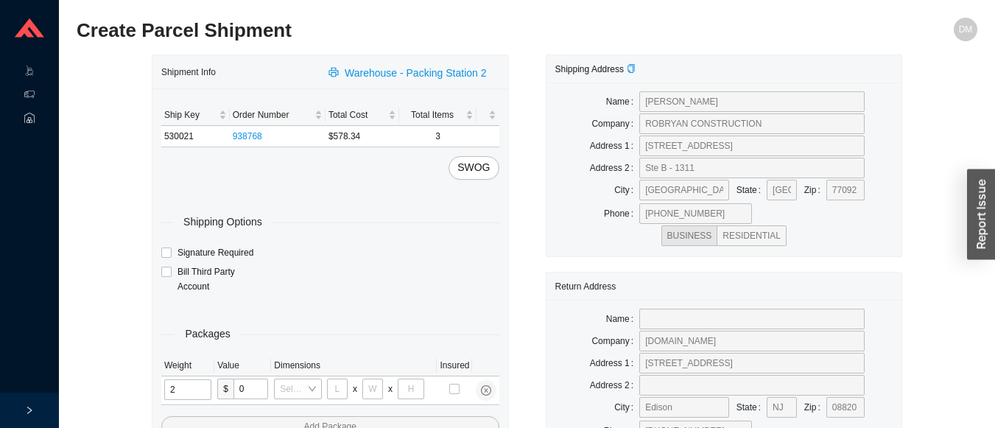
type input "25"
type input "28"
type input "16"
type input "7"
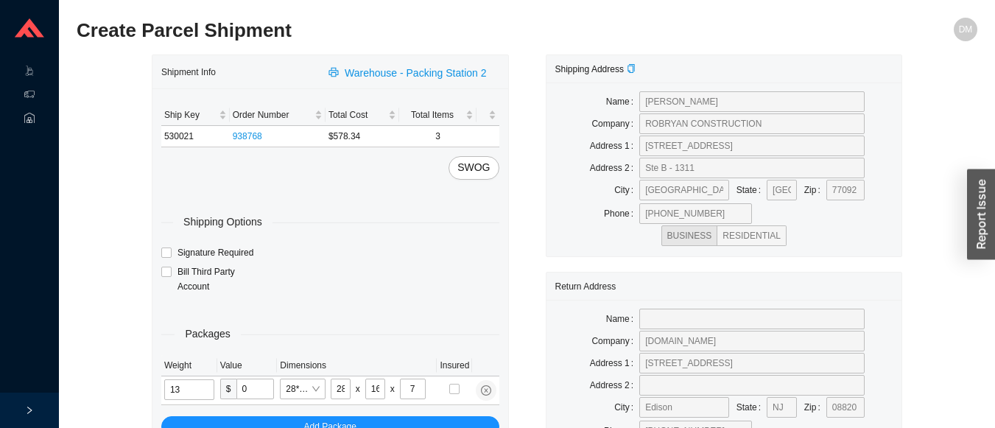
type input "13"
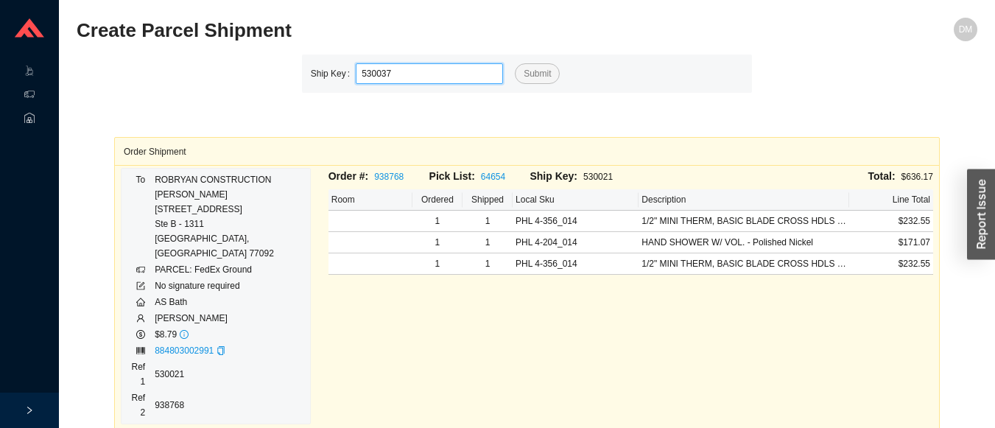
type input "530037"
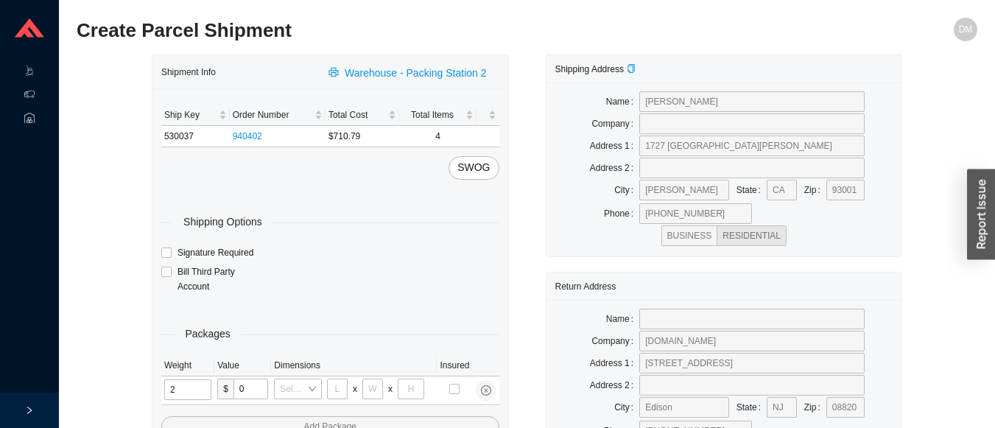
type input "25"
type input "28"
type input "16"
type input "7"
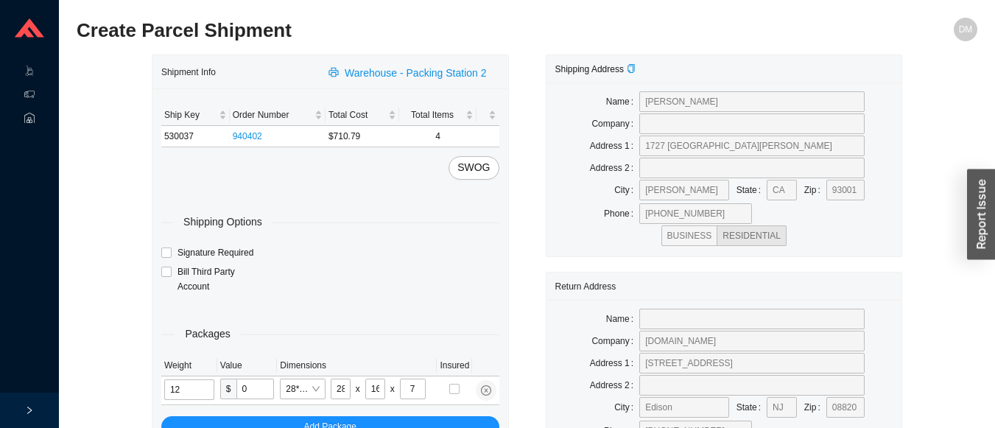
type input "12"
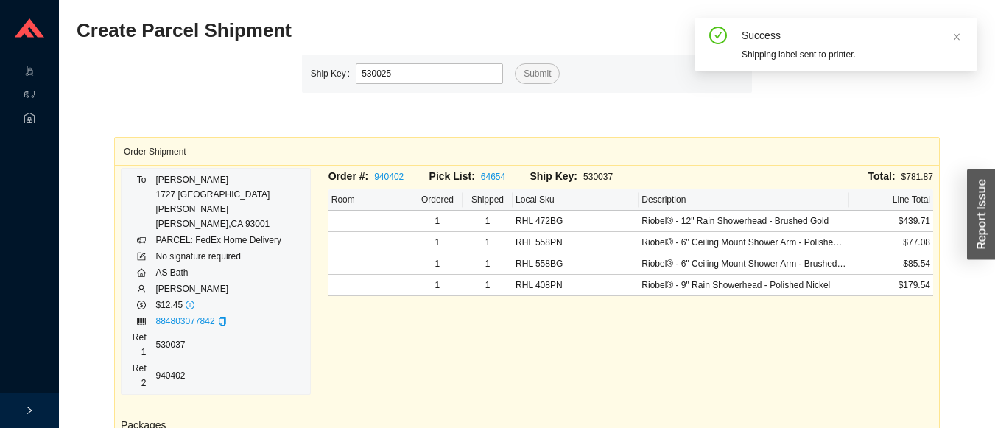
type input "530025"
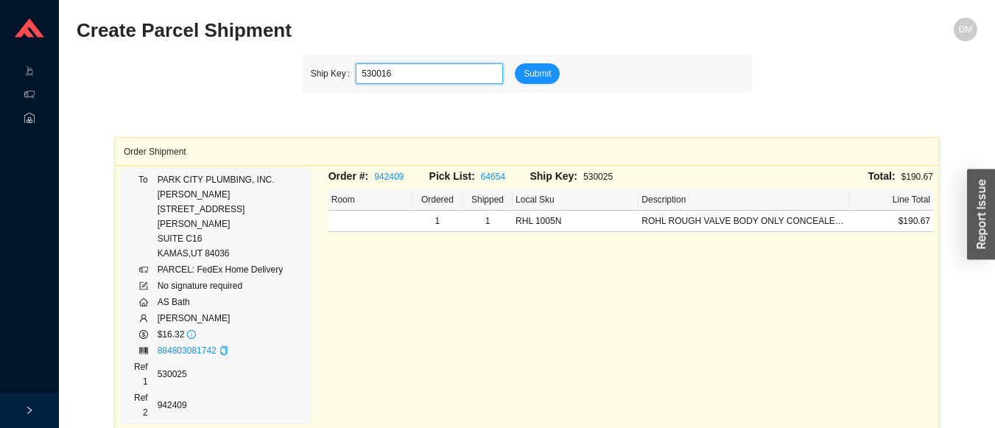
type input "530016"
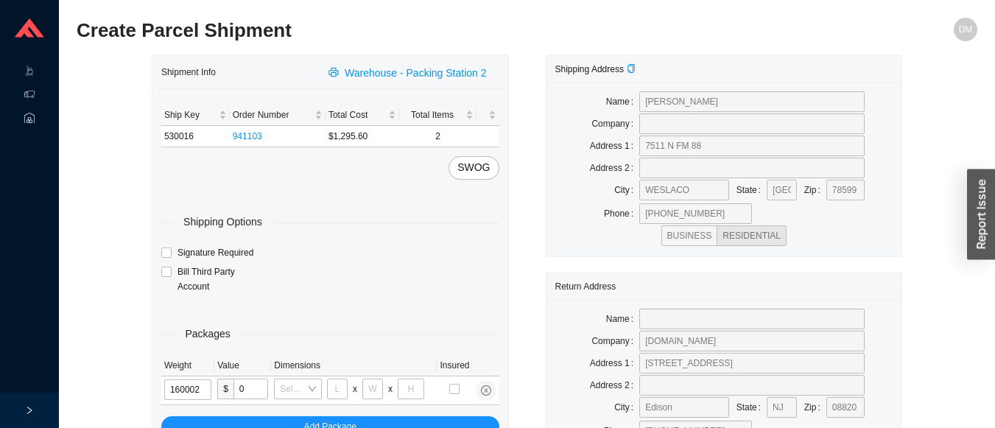
type input "16"
type input "18"
type input "8"
type input "42"
type input "16"
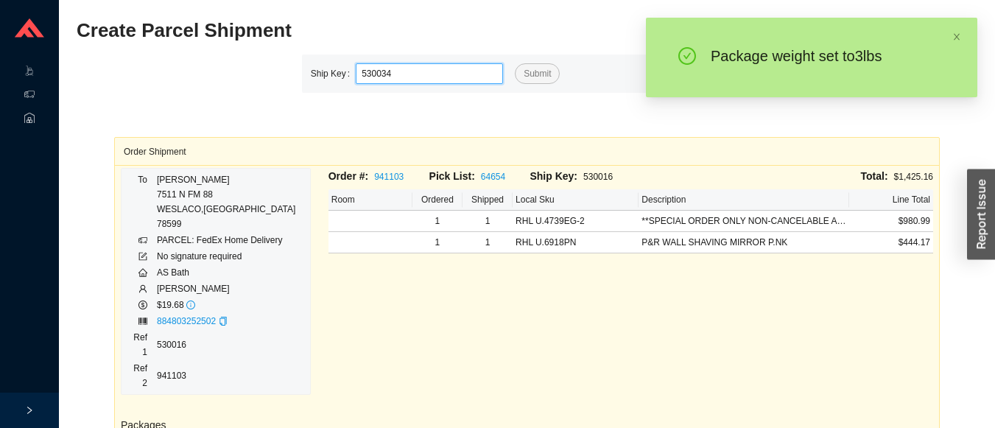
type input "530034"
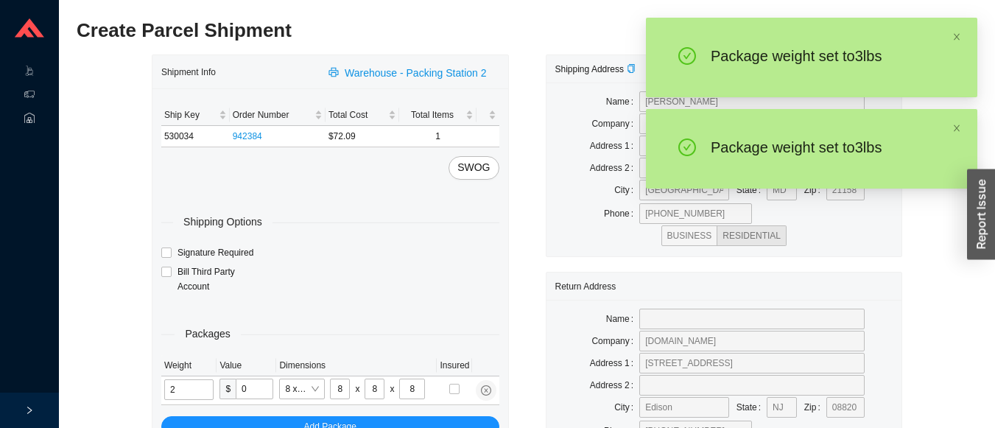
type input "3"
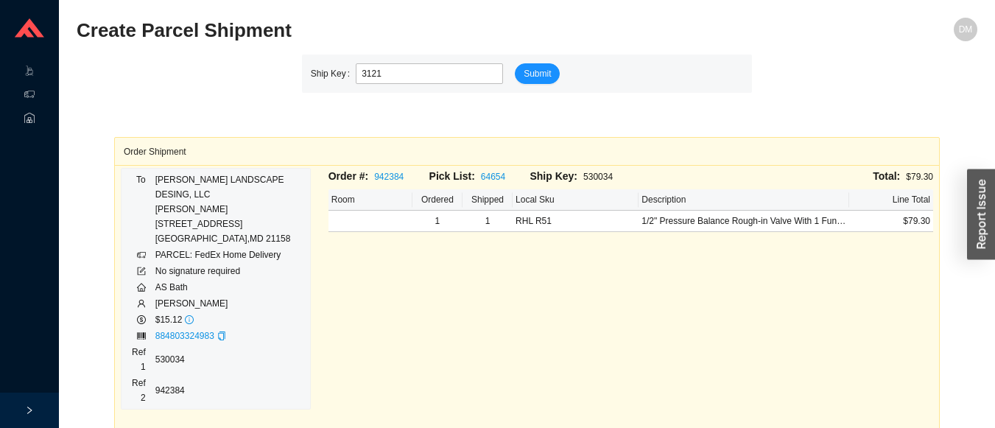
type input "3121"
click at [515, 63] on button "Submit" at bounding box center [537, 73] width 45 height 21
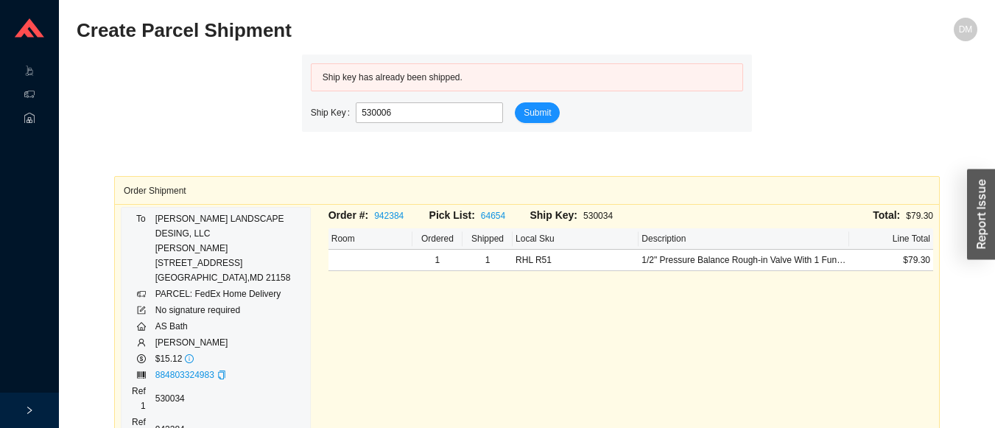
type input "530006"
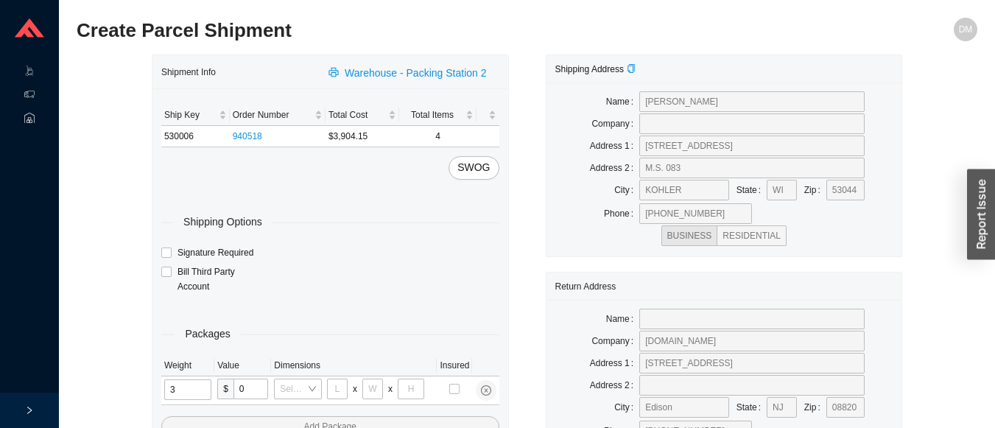
type input "31"
type input "24"
type input "16"
type input "1"
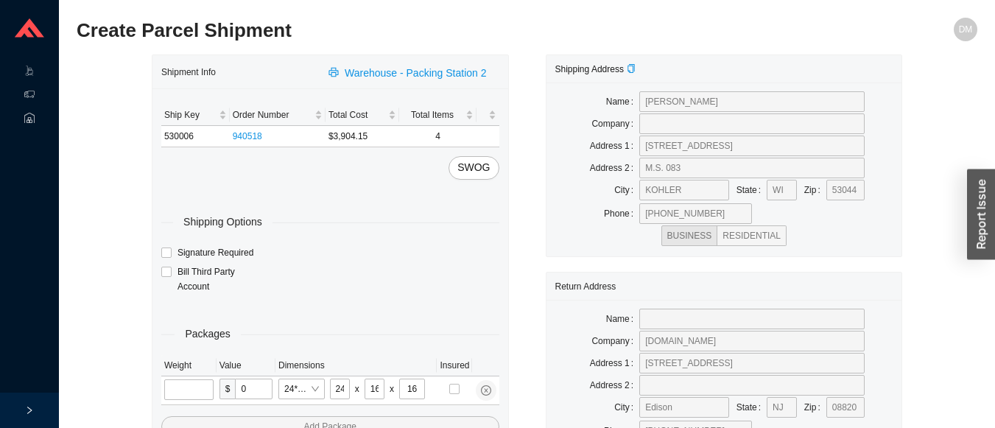
type input "3"
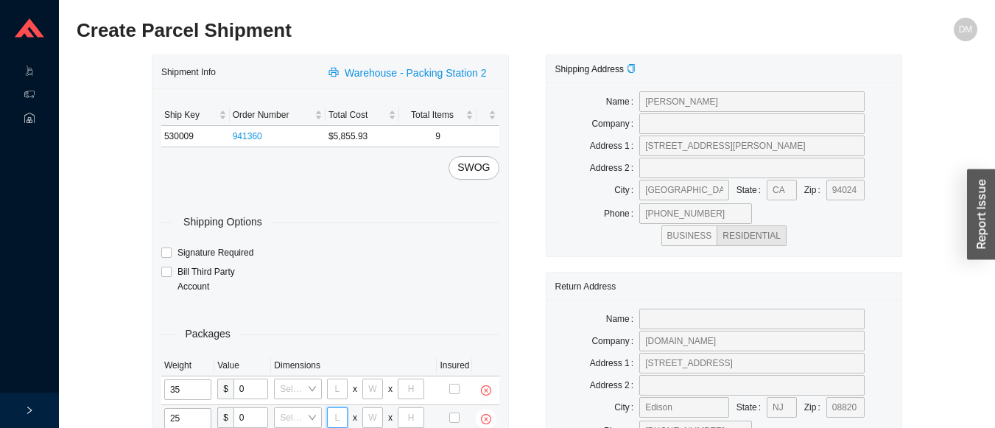
click at [335, 417] on input "tel" at bounding box center [337, 417] width 21 height 21
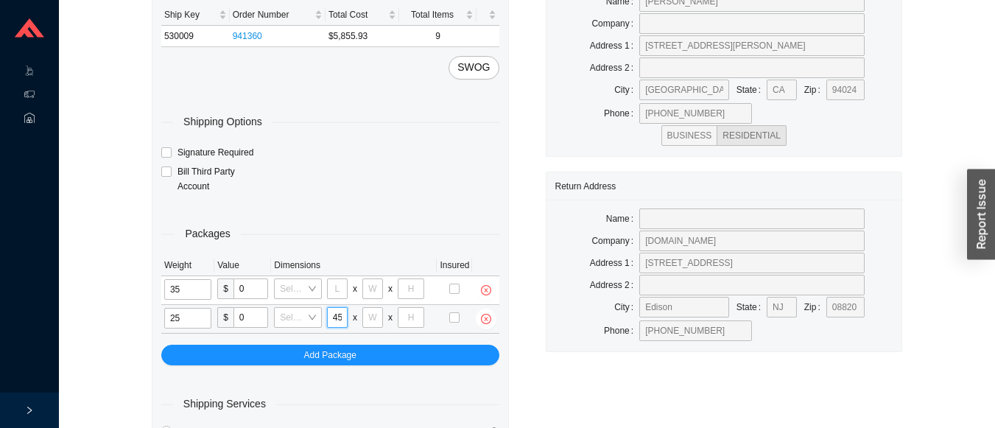
scroll to position [0, 1]
click at [373, 313] on input "tel" at bounding box center [372, 317] width 21 height 21
click at [413, 317] on input "tel" at bounding box center [411, 317] width 27 height 21
click at [339, 287] on input "tel" at bounding box center [337, 288] width 21 height 21
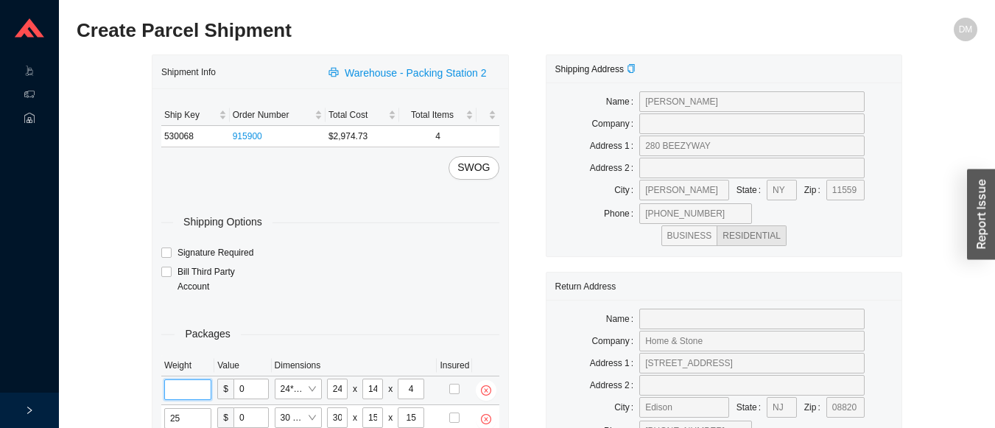
click at [194, 384] on input "tel" at bounding box center [187, 389] width 47 height 21
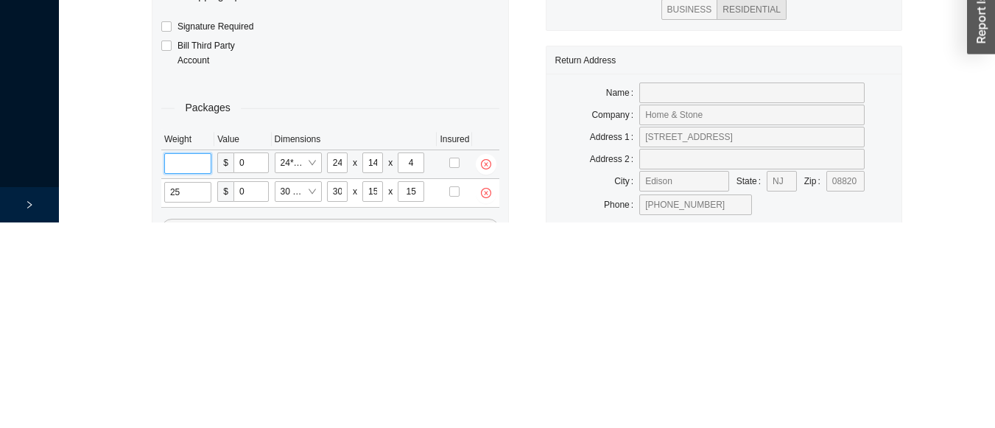
scroll to position [72, 0]
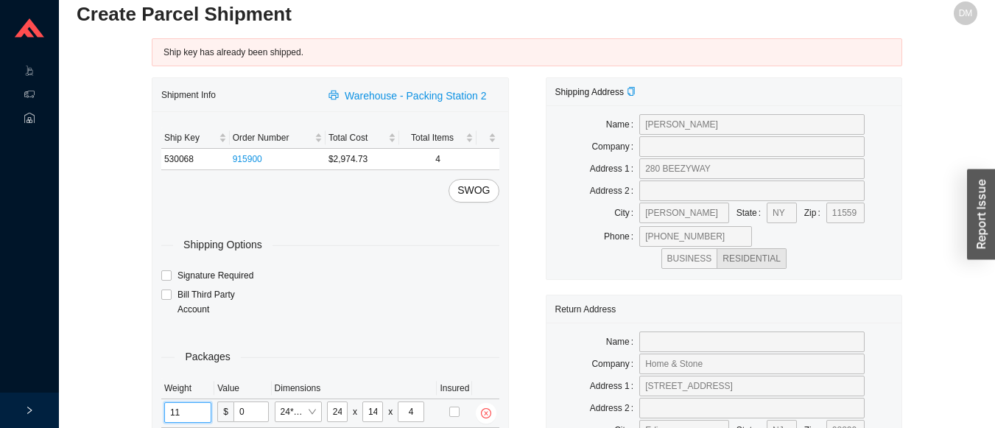
scroll to position [0, 0]
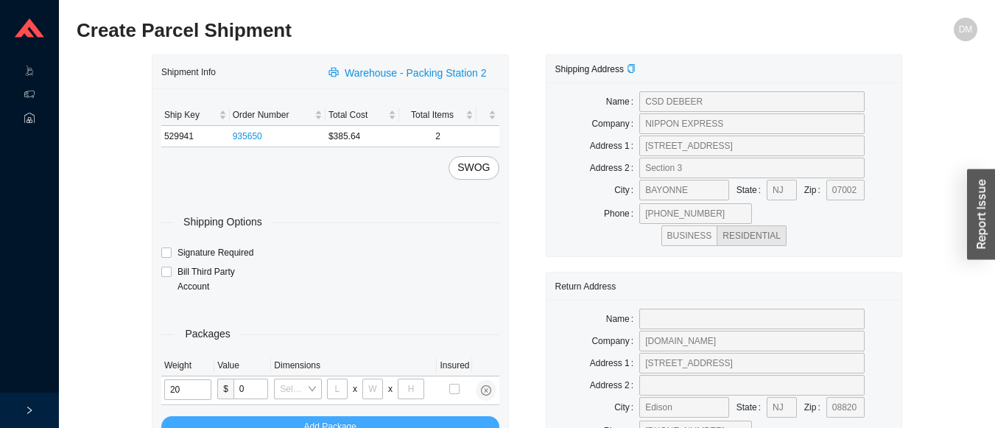
click at [331, 419] on span "Add Package" at bounding box center [330, 426] width 52 height 15
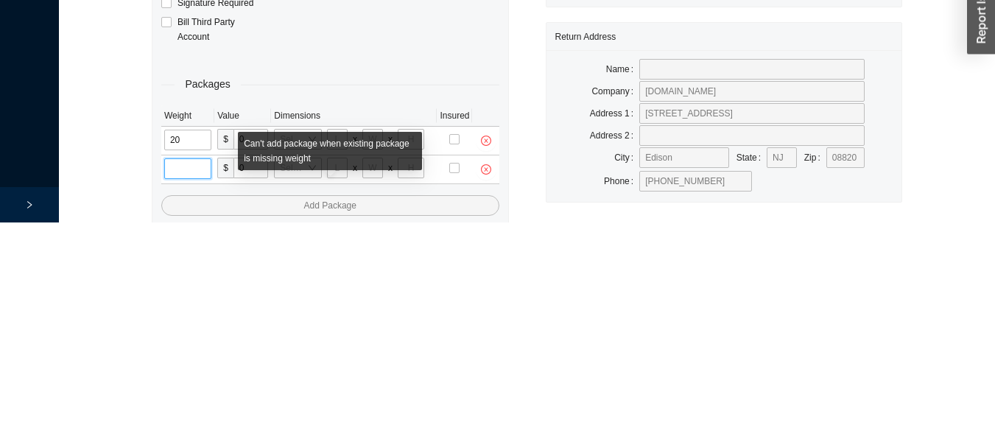
scroll to position [101, 0]
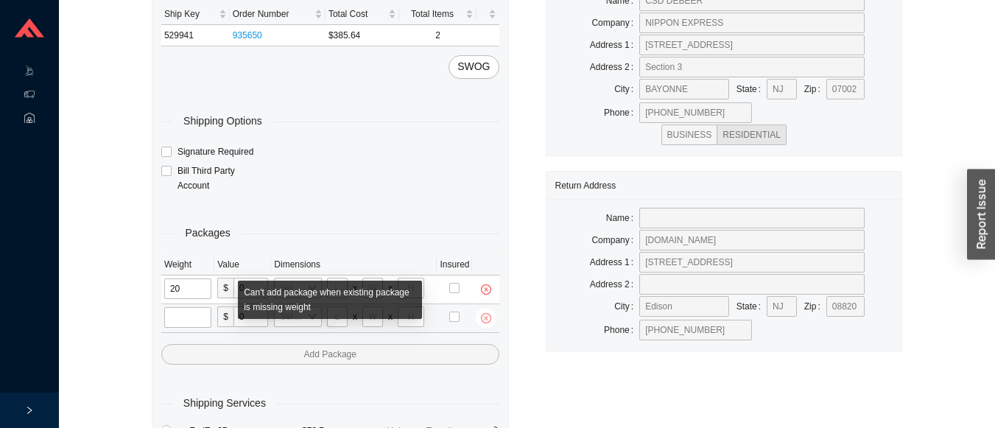
click at [485, 318] on icon "close-circle" at bounding box center [486, 318] width 4 height 4
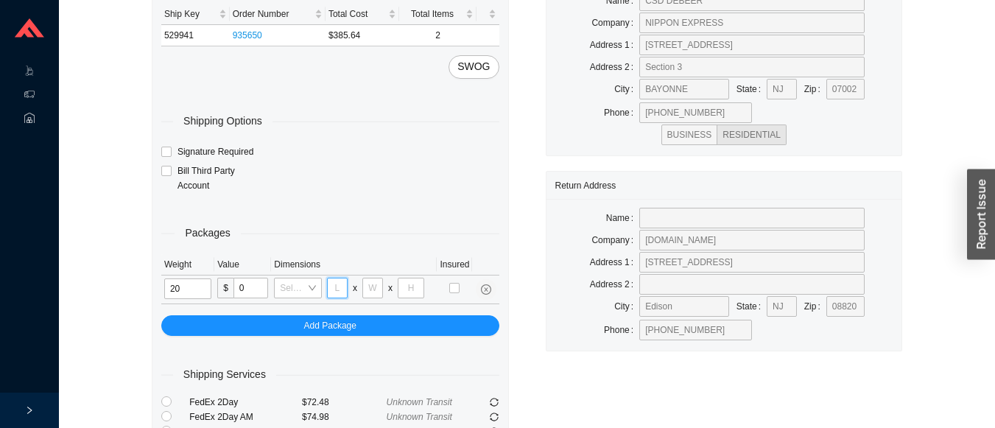
click at [337, 290] on input "tel" at bounding box center [337, 288] width 21 height 21
click at [370, 289] on input "tel" at bounding box center [372, 288] width 21 height 21
click at [410, 289] on input "tel" at bounding box center [411, 288] width 27 height 21
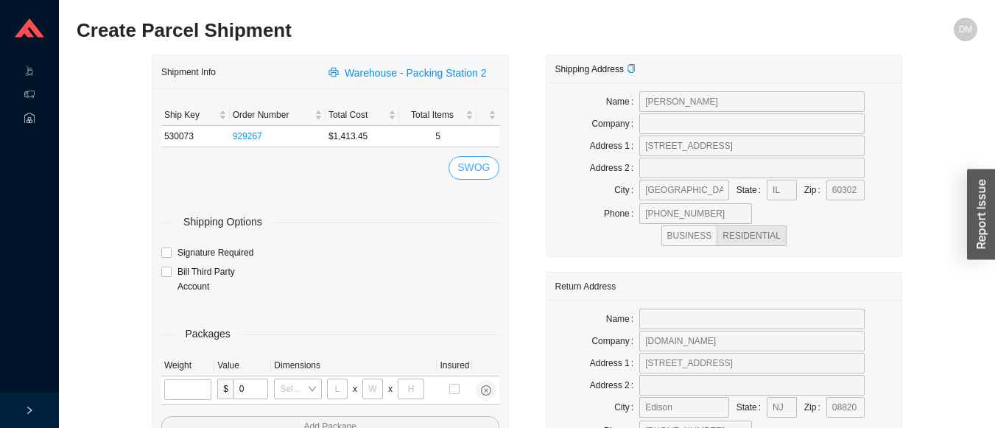
click at [494, 166] on button "SWOG" at bounding box center [474, 168] width 50 height 24
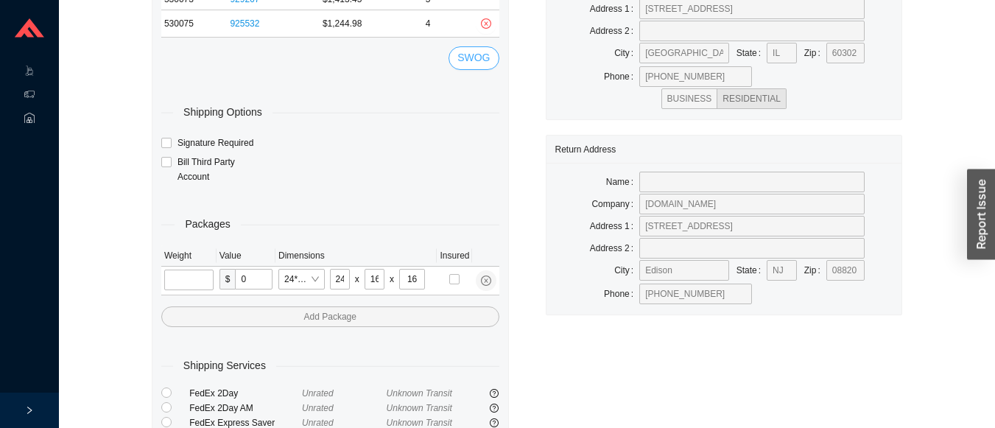
scroll to position [138, 0]
click at [197, 273] on input "tel" at bounding box center [188, 278] width 49 height 21
